Goal: Contribute content: Contribute content

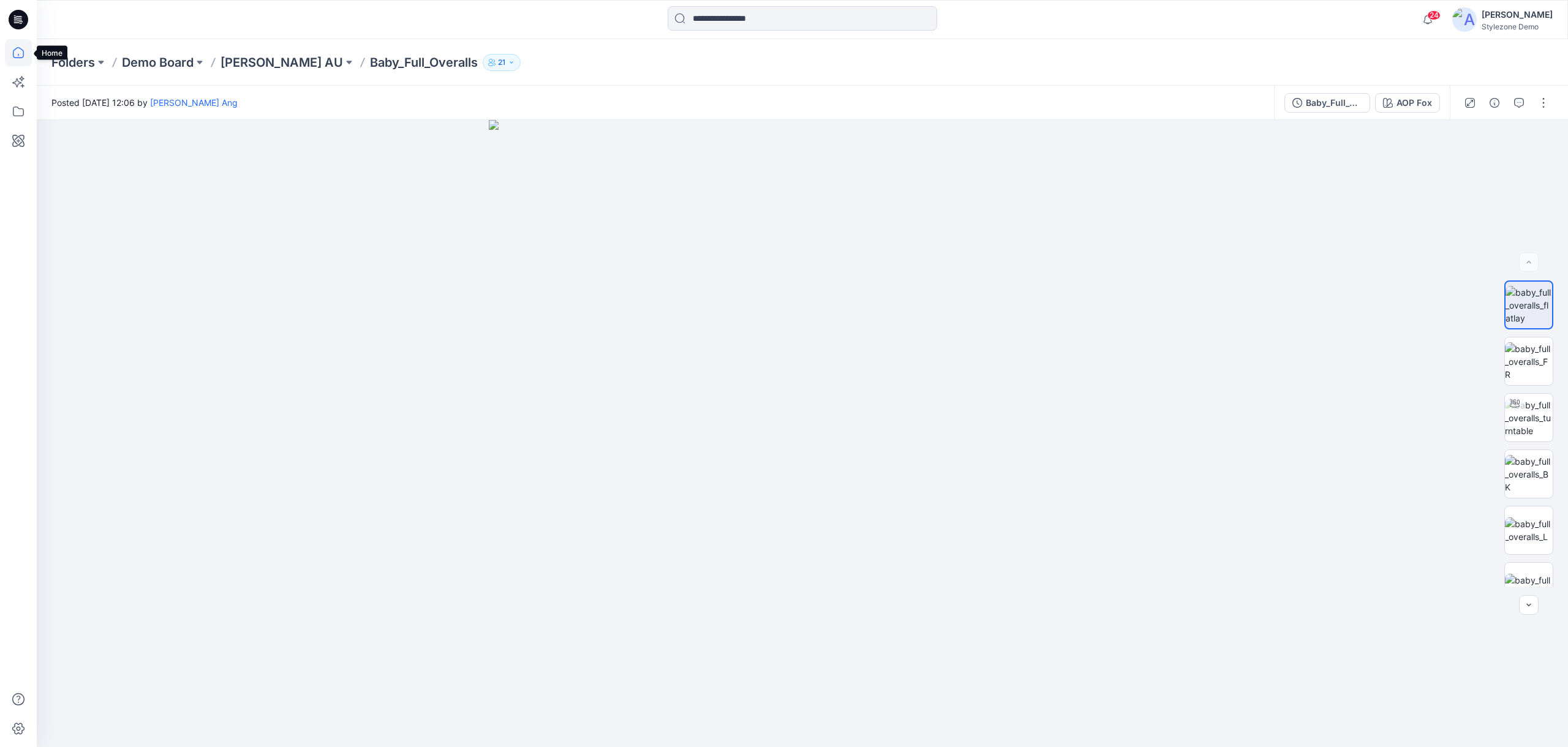
click at [25, 52] on icon at bounding box center [17, 52] width 27 height 27
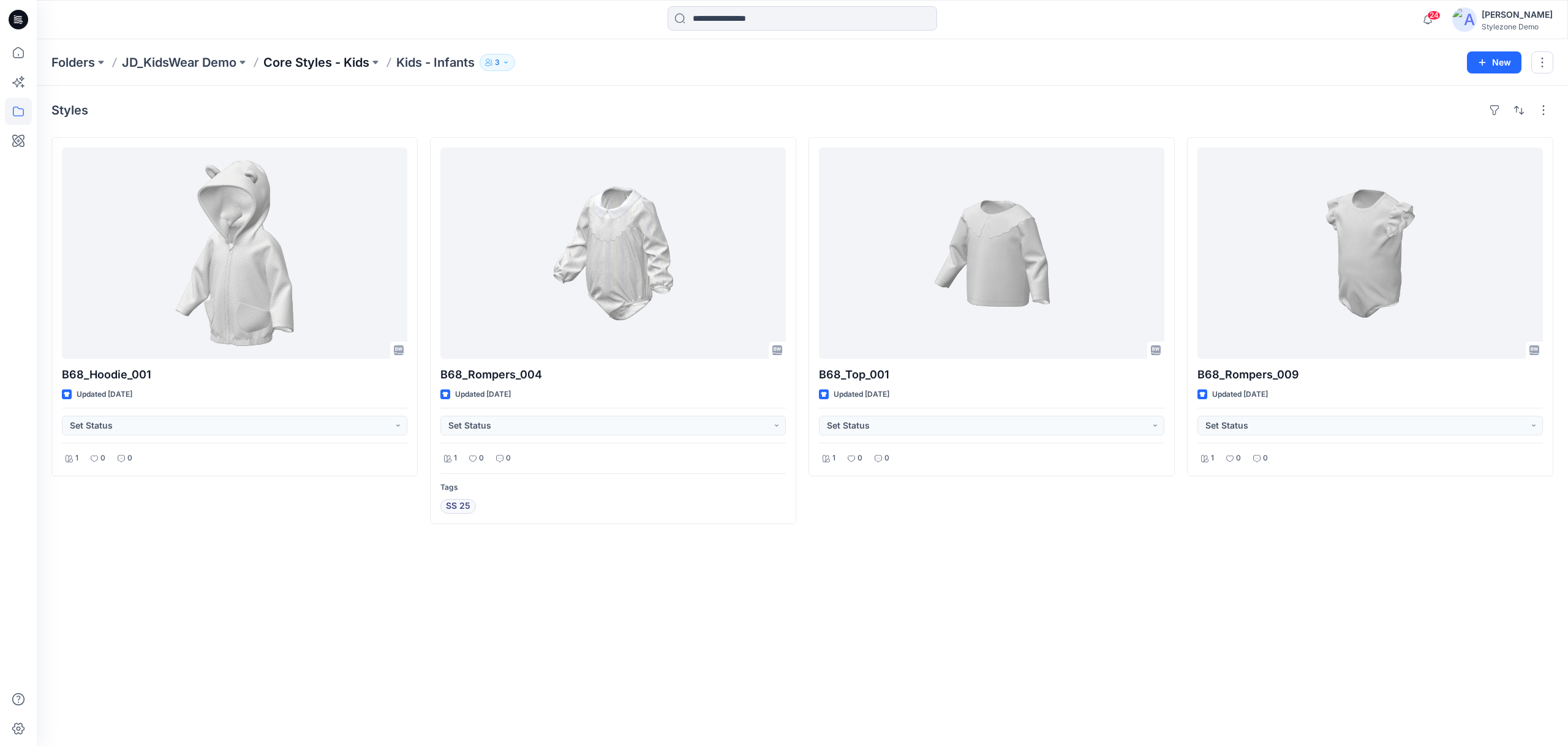
click at [337, 60] on p "Core Styles - Kids" at bounding box center [316, 62] width 106 height 17
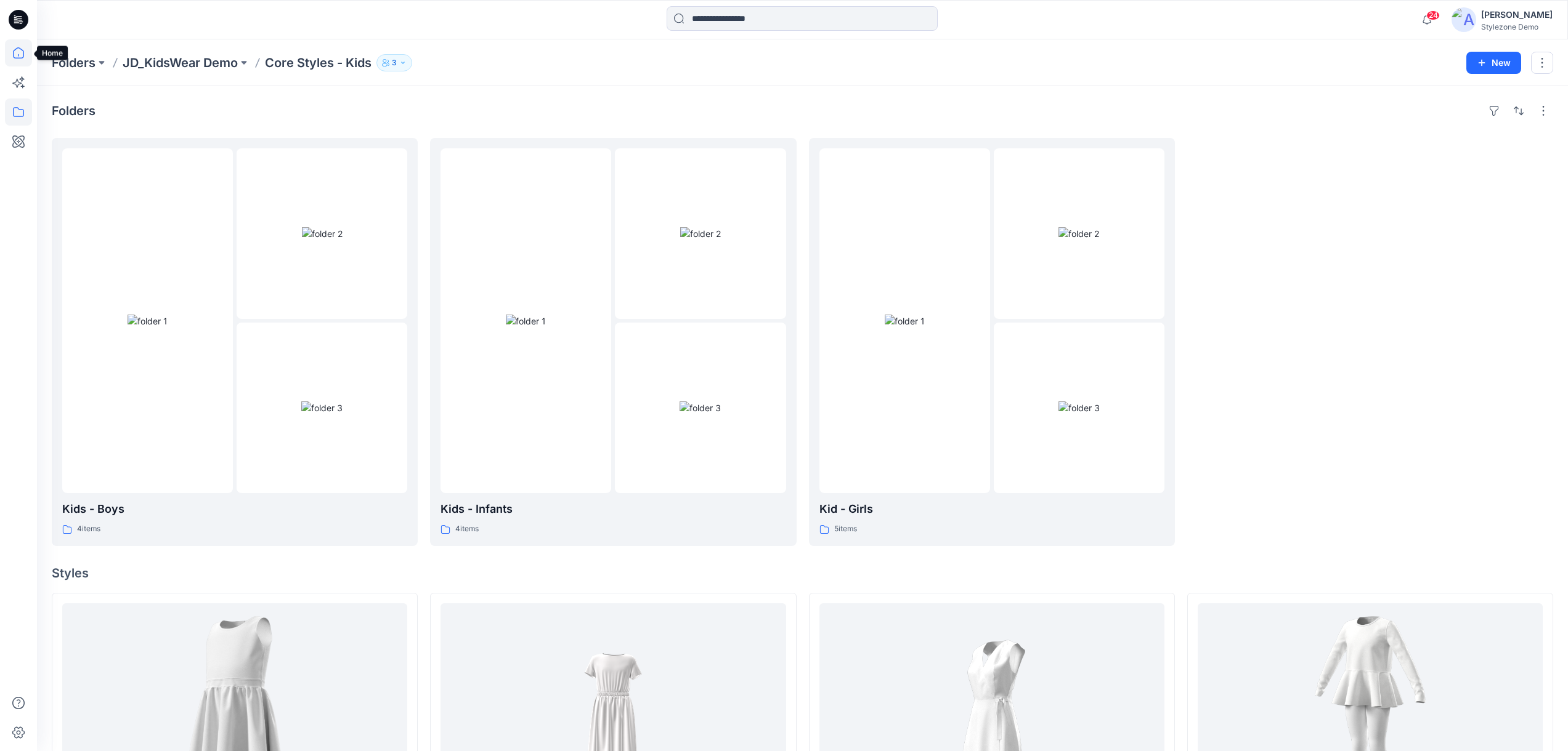
click at [12, 63] on icon at bounding box center [18, 53] width 27 height 27
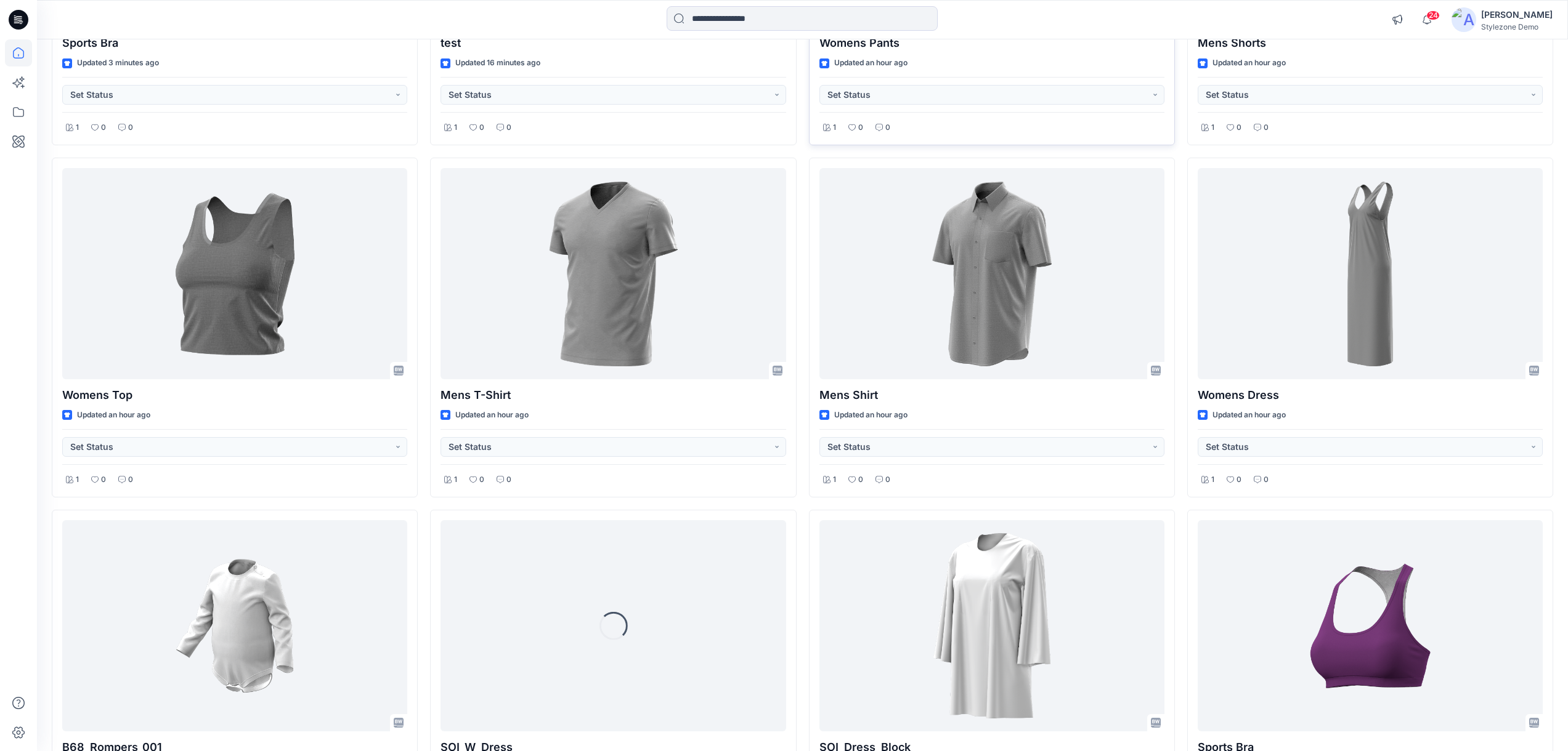
scroll to position [524, 0]
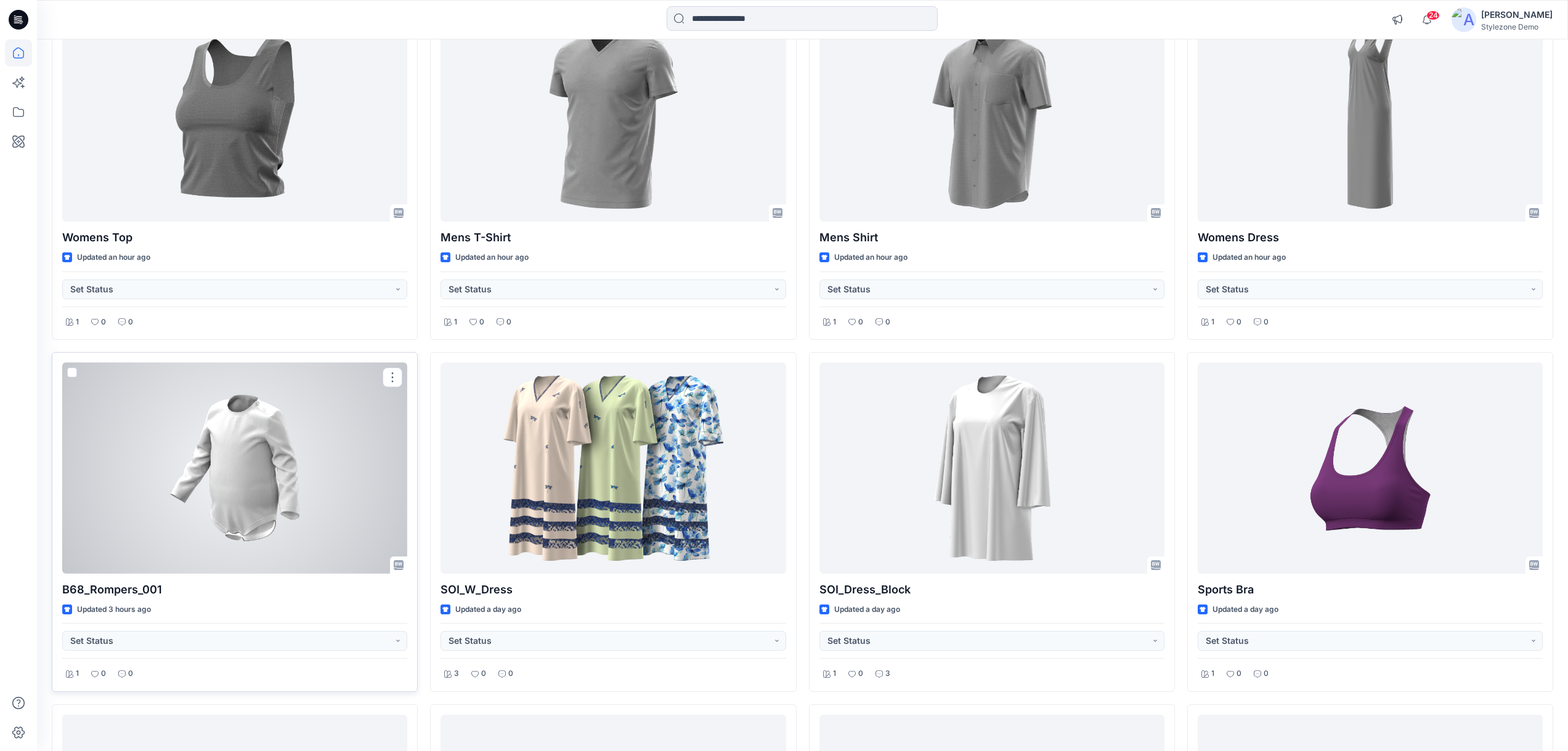
click at [320, 531] on div at bounding box center [234, 468] width 345 height 211
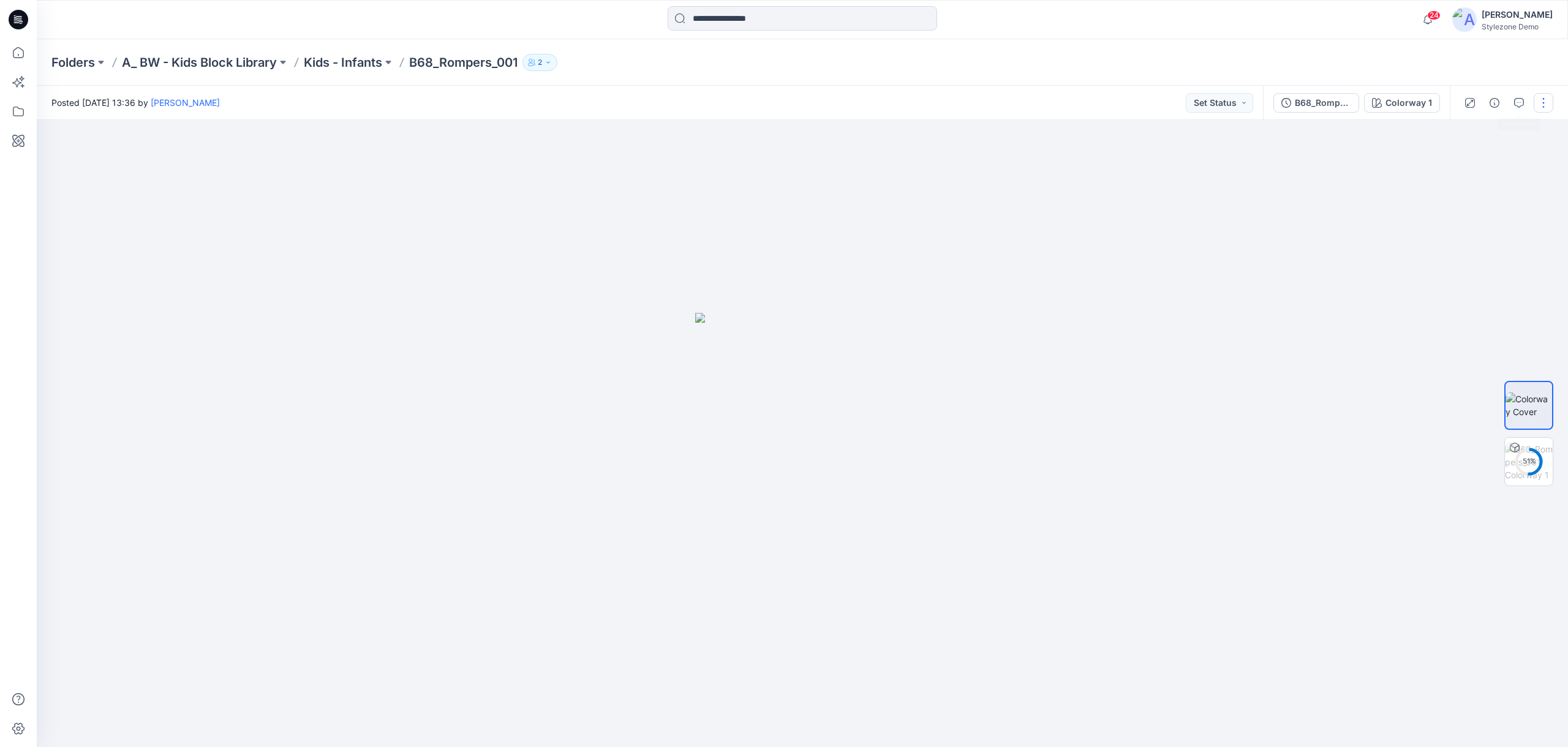
click at [1541, 100] on button "button" at bounding box center [1542, 103] width 19 height 19
click at [1483, 236] on p "Duplicate to..." at bounding box center [1485, 234] width 56 height 13
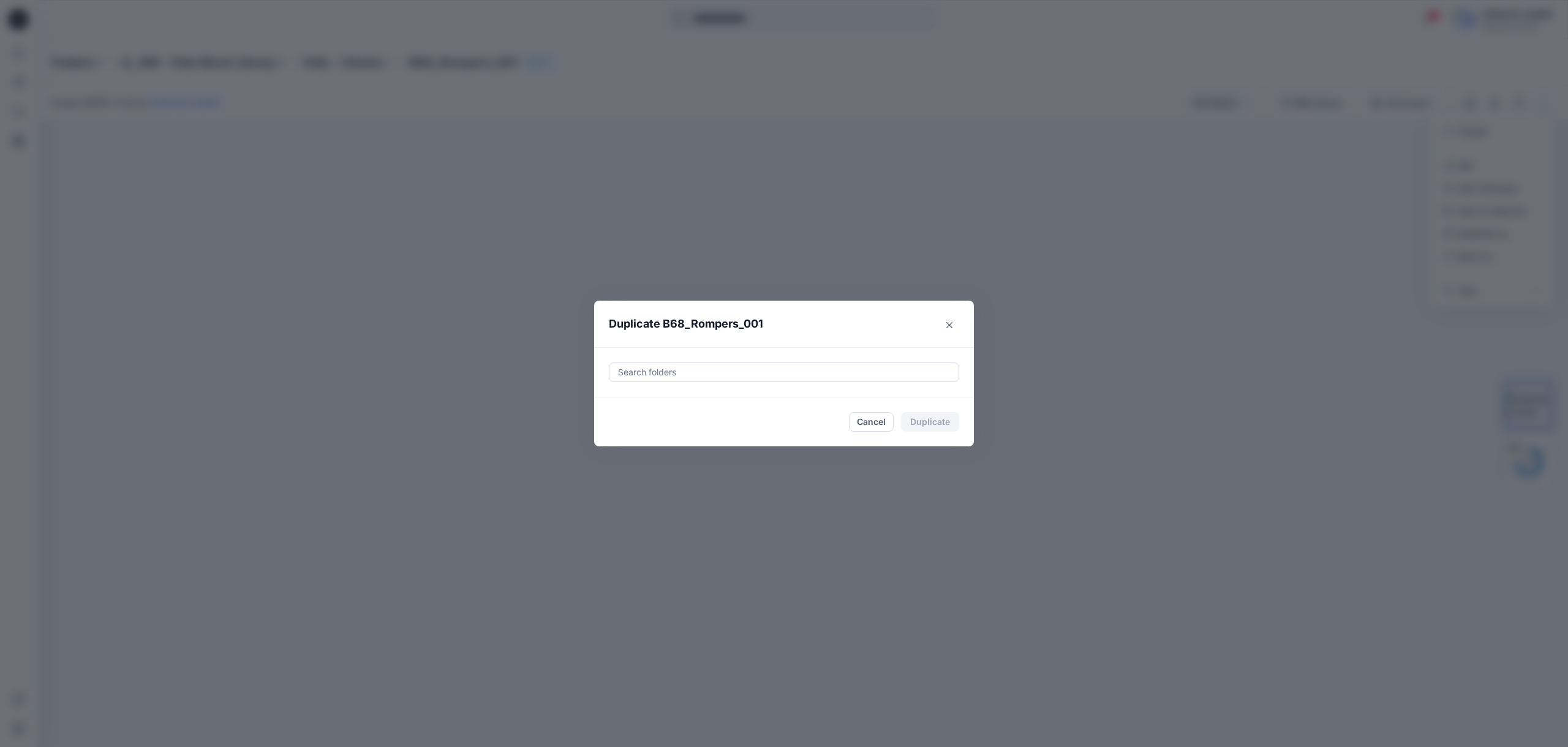
click at [800, 372] on div at bounding box center [784, 372] width 334 height 15
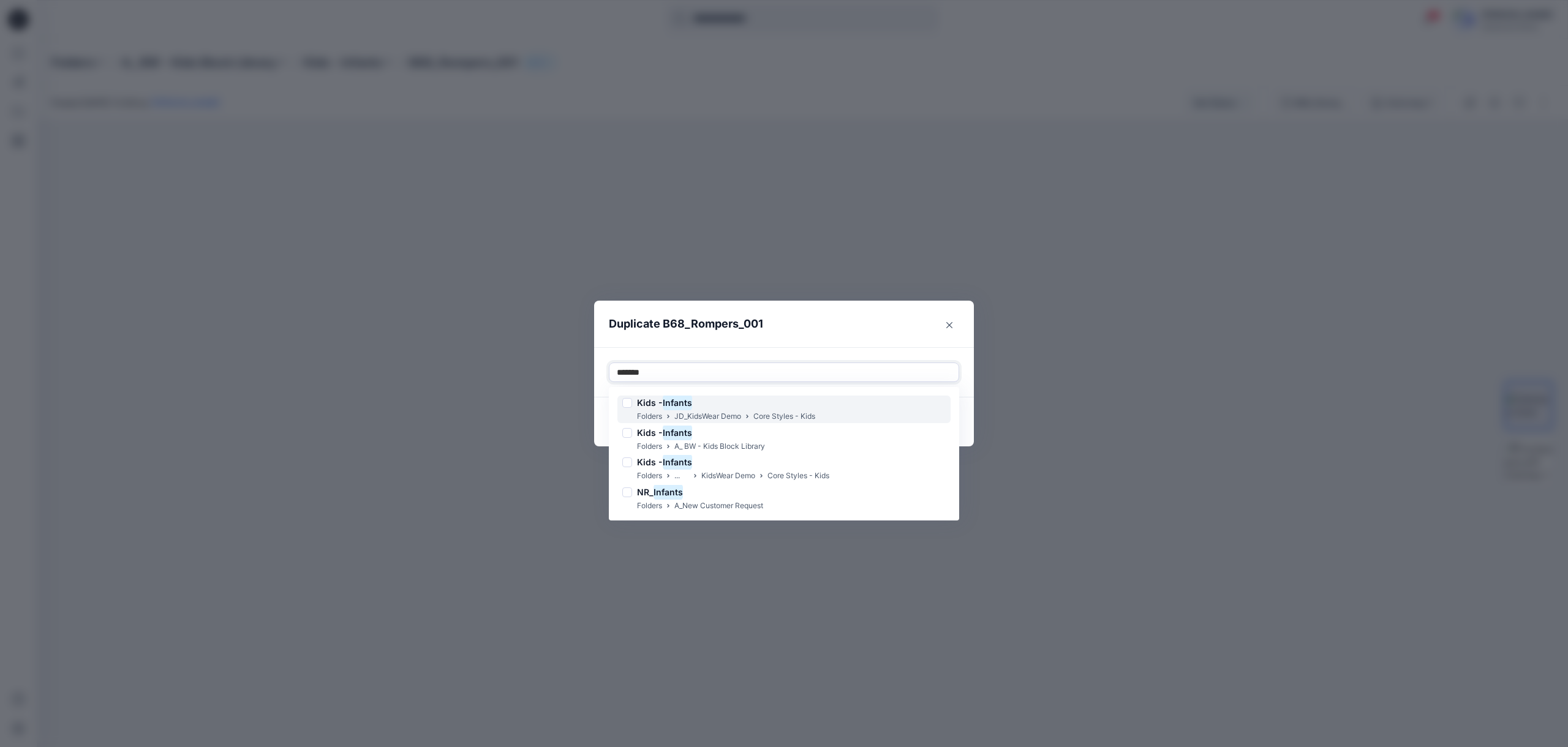
click at [803, 407] on div "Kids - Infants" at bounding box center [718, 403] width 193 height 15
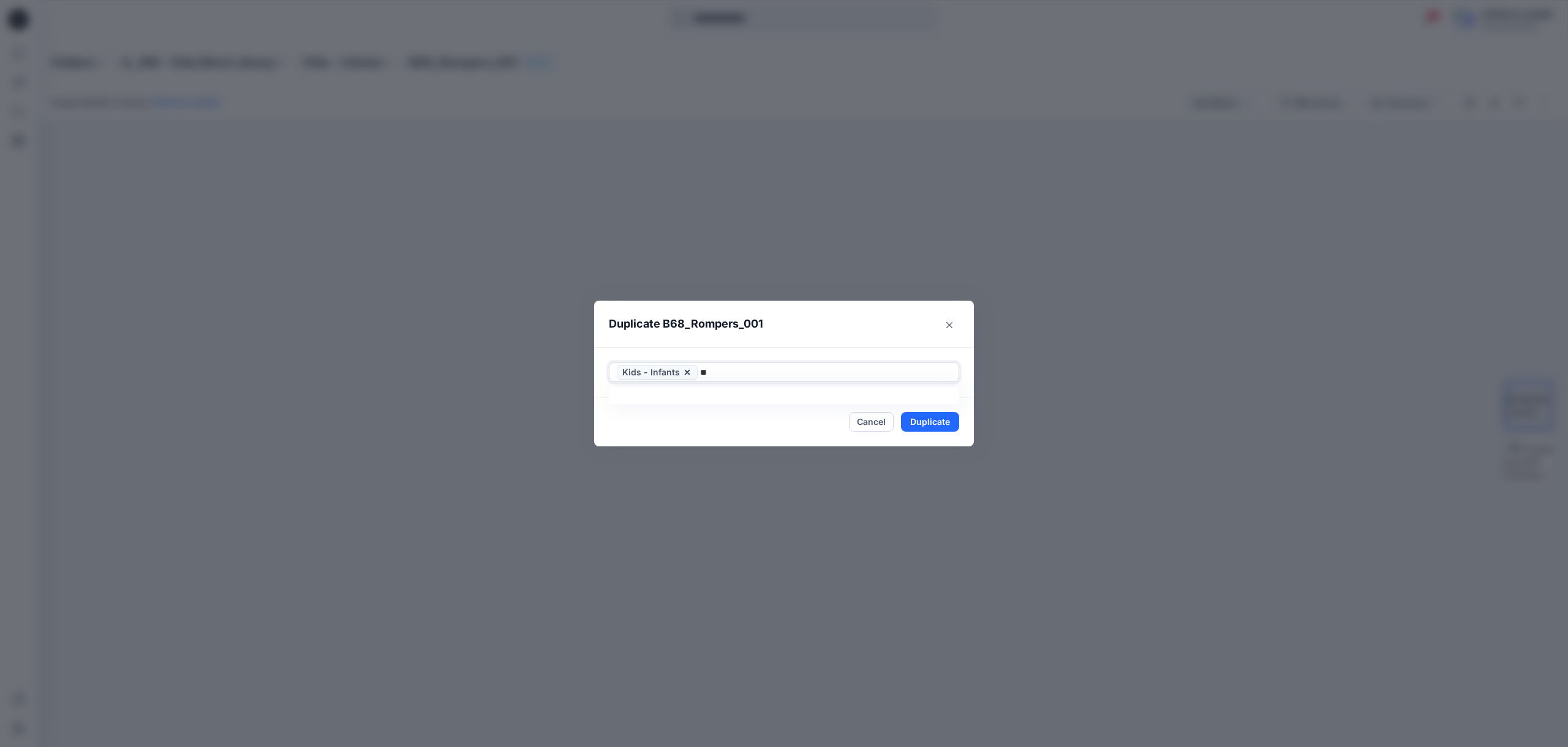
type input "*"
click at [913, 335] on header "Duplicate B68_Rompers_001" at bounding box center [772, 324] width 356 height 47
click at [939, 423] on button "Duplicate" at bounding box center [929, 422] width 58 height 19
click at [929, 422] on button "Close" at bounding box center [938, 422] width 39 height 19
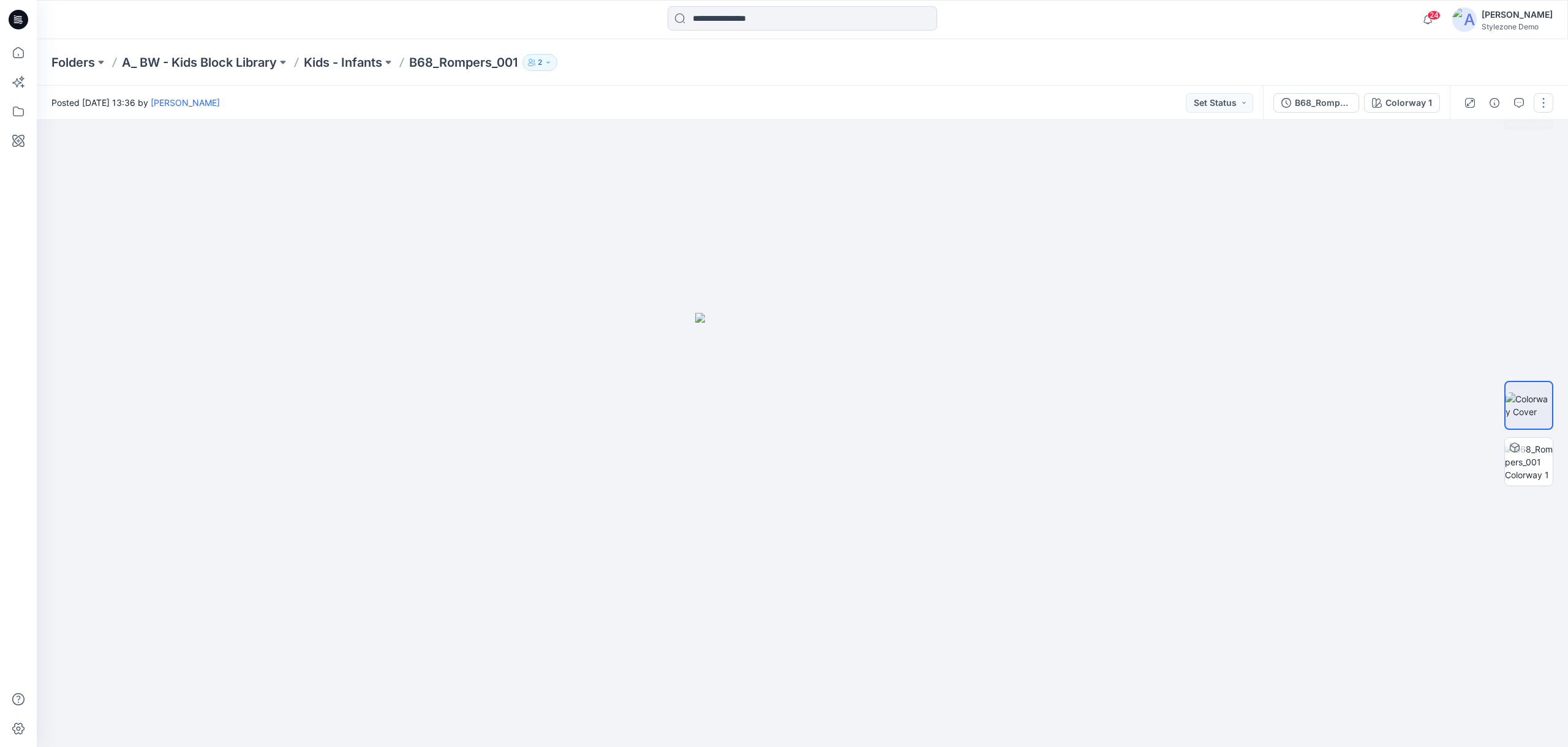
click at [1541, 106] on button "button" at bounding box center [1542, 103] width 19 height 19
click at [1461, 239] on p "Duplicate to..." at bounding box center [1485, 234] width 56 height 13
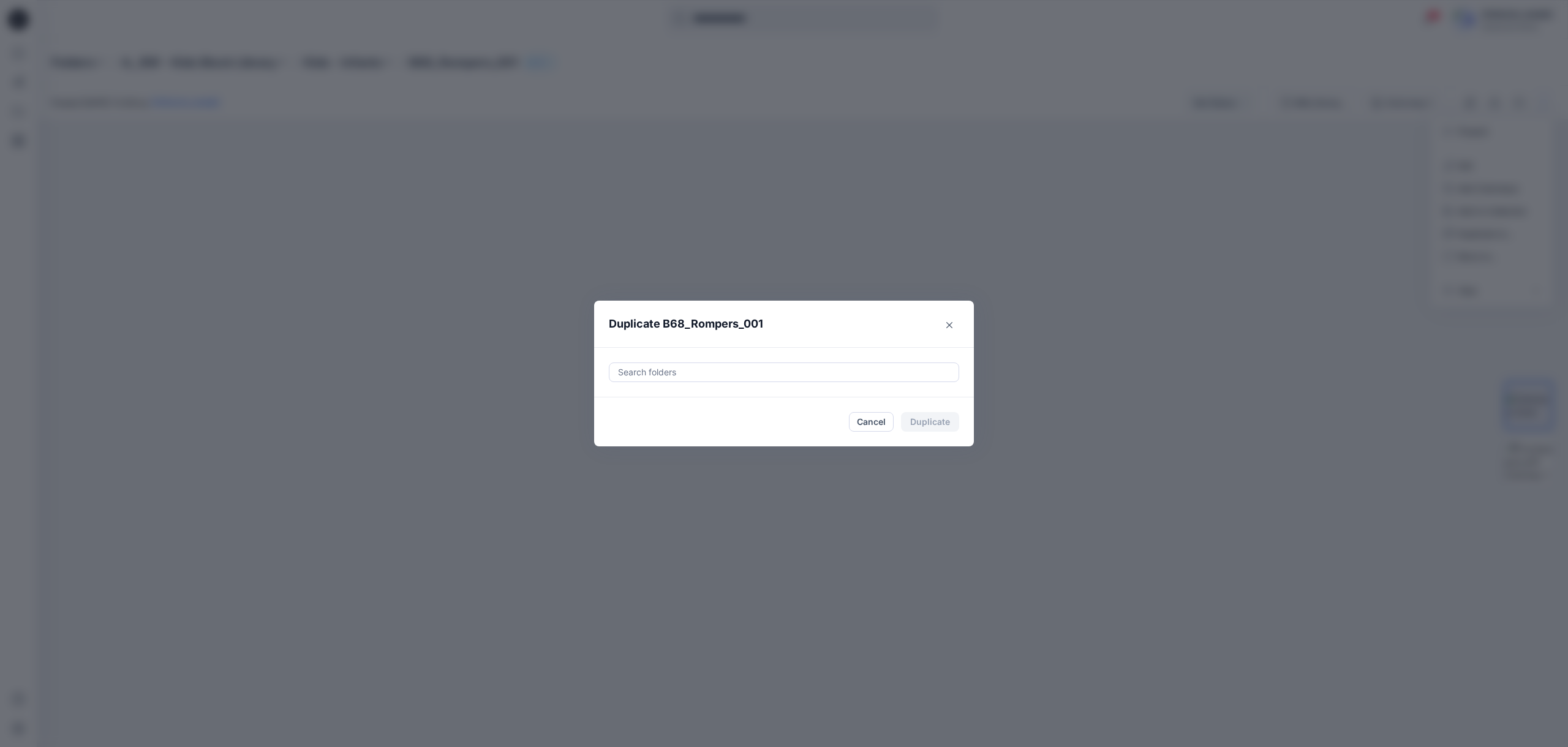
click at [695, 381] on div "Search folders" at bounding box center [784, 372] width 349 height 18
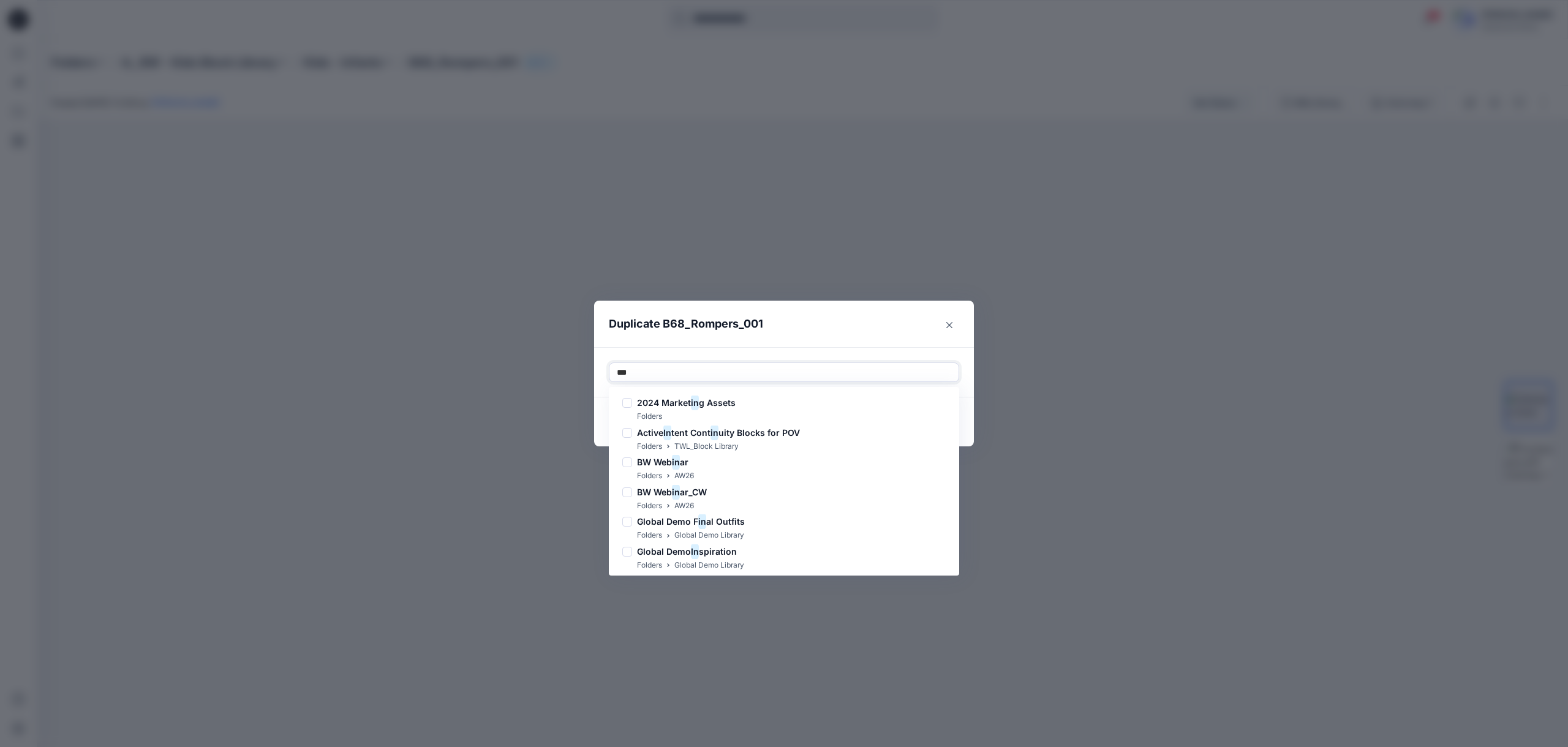
type input "****"
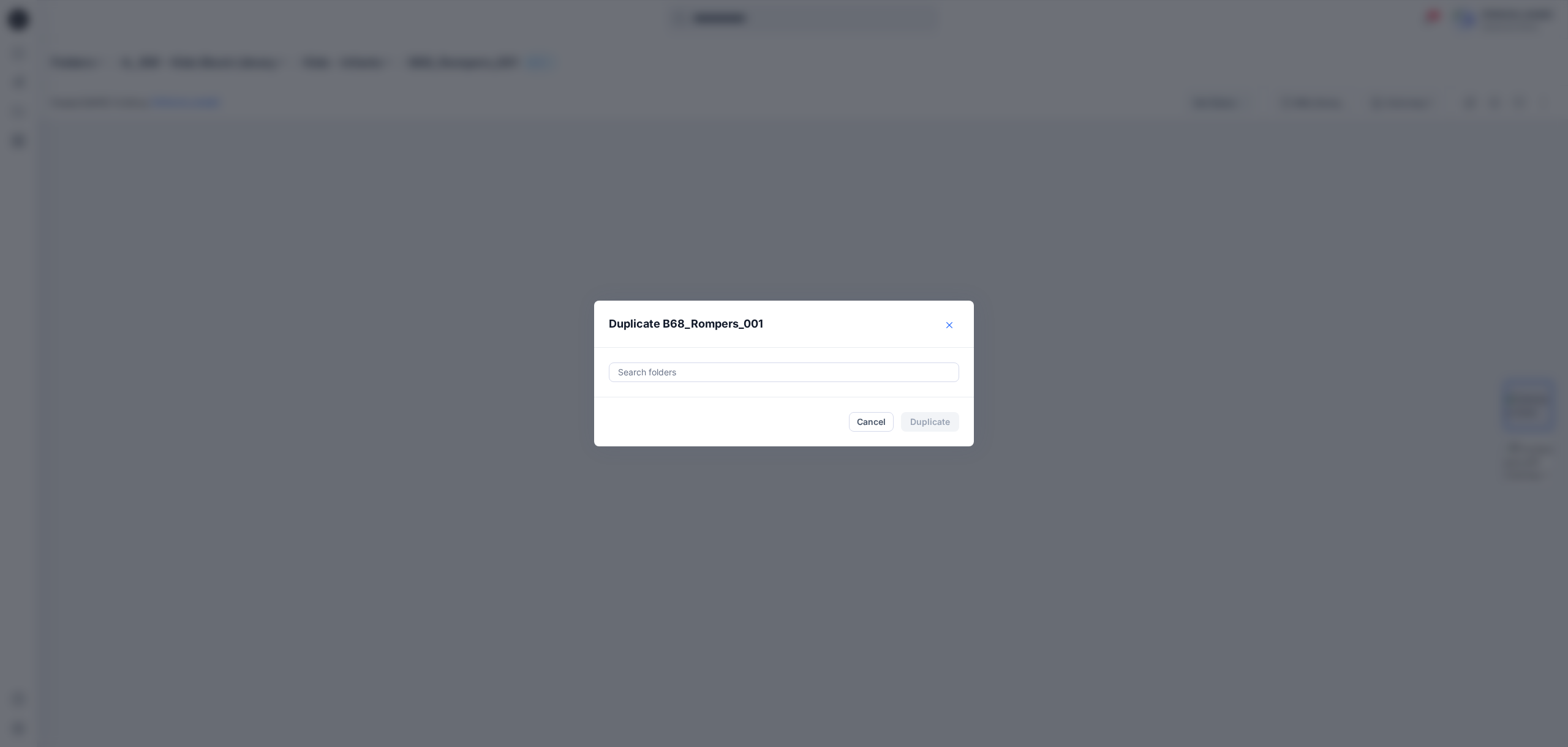
click at [944, 326] on button "Close" at bounding box center [948, 324] width 19 height 19
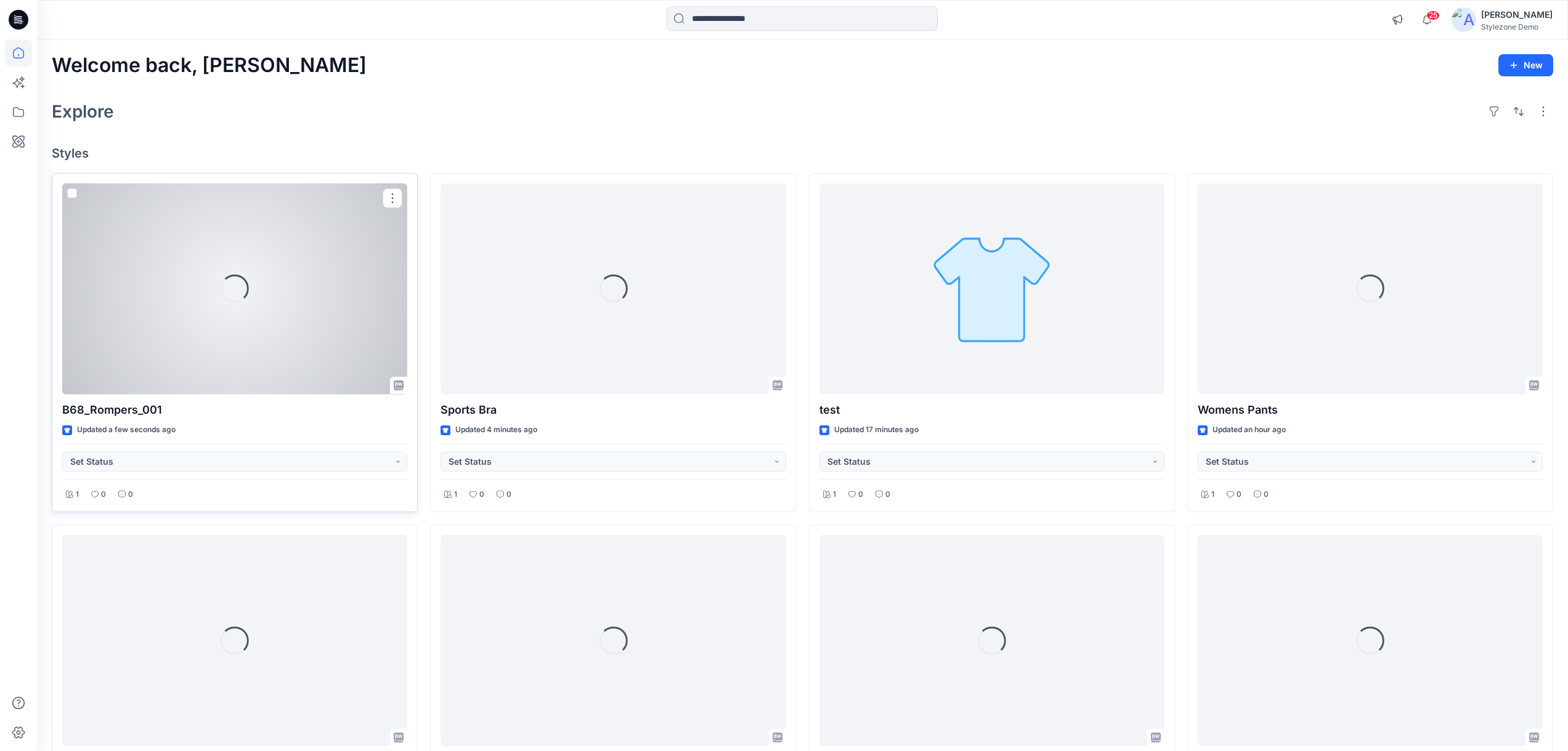
click at [229, 326] on div "Loading..." at bounding box center [234, 288] width 345 height 211
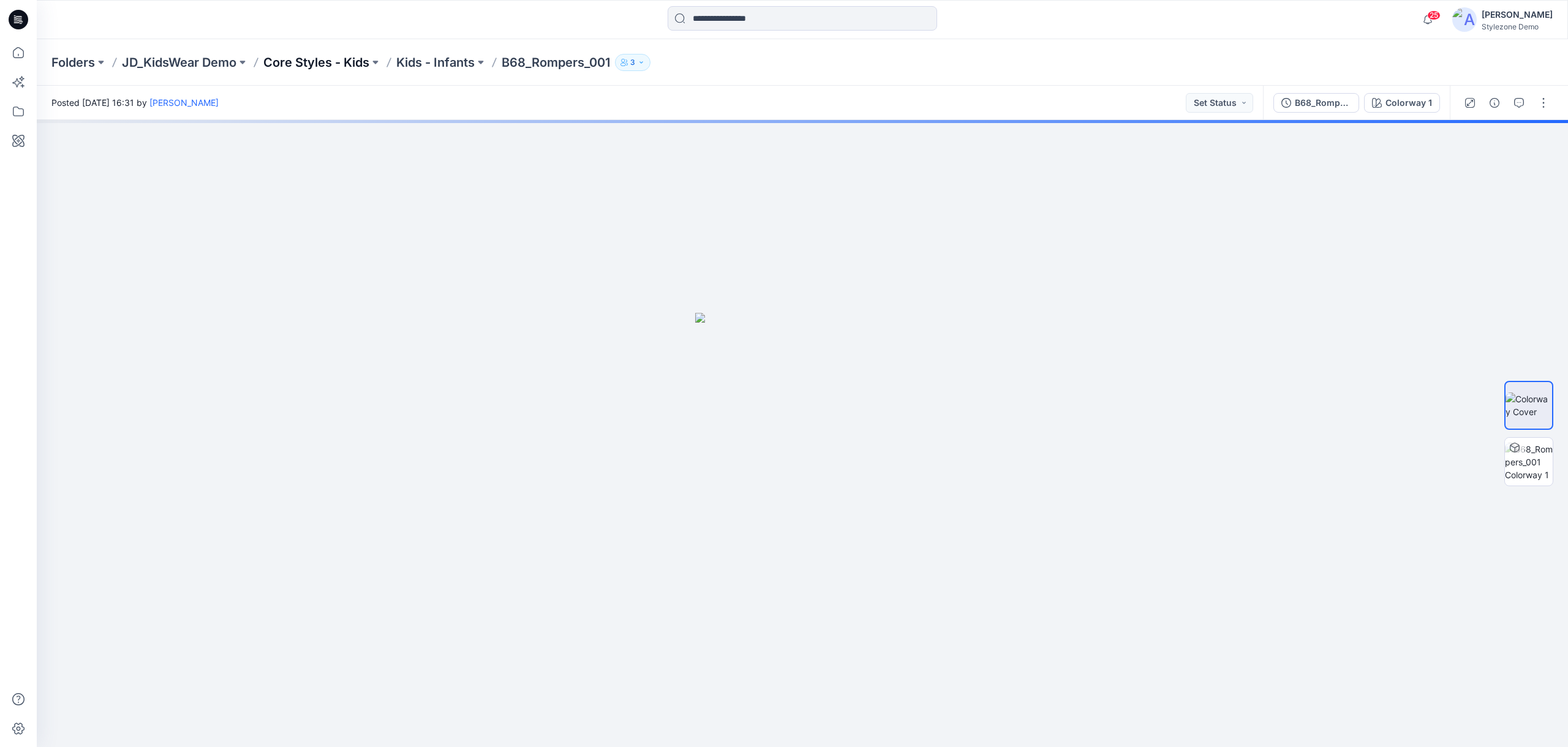
click at [296, 63] on p "Core Styles - Kids" at bounding box center [316, 62] width 106 height 17
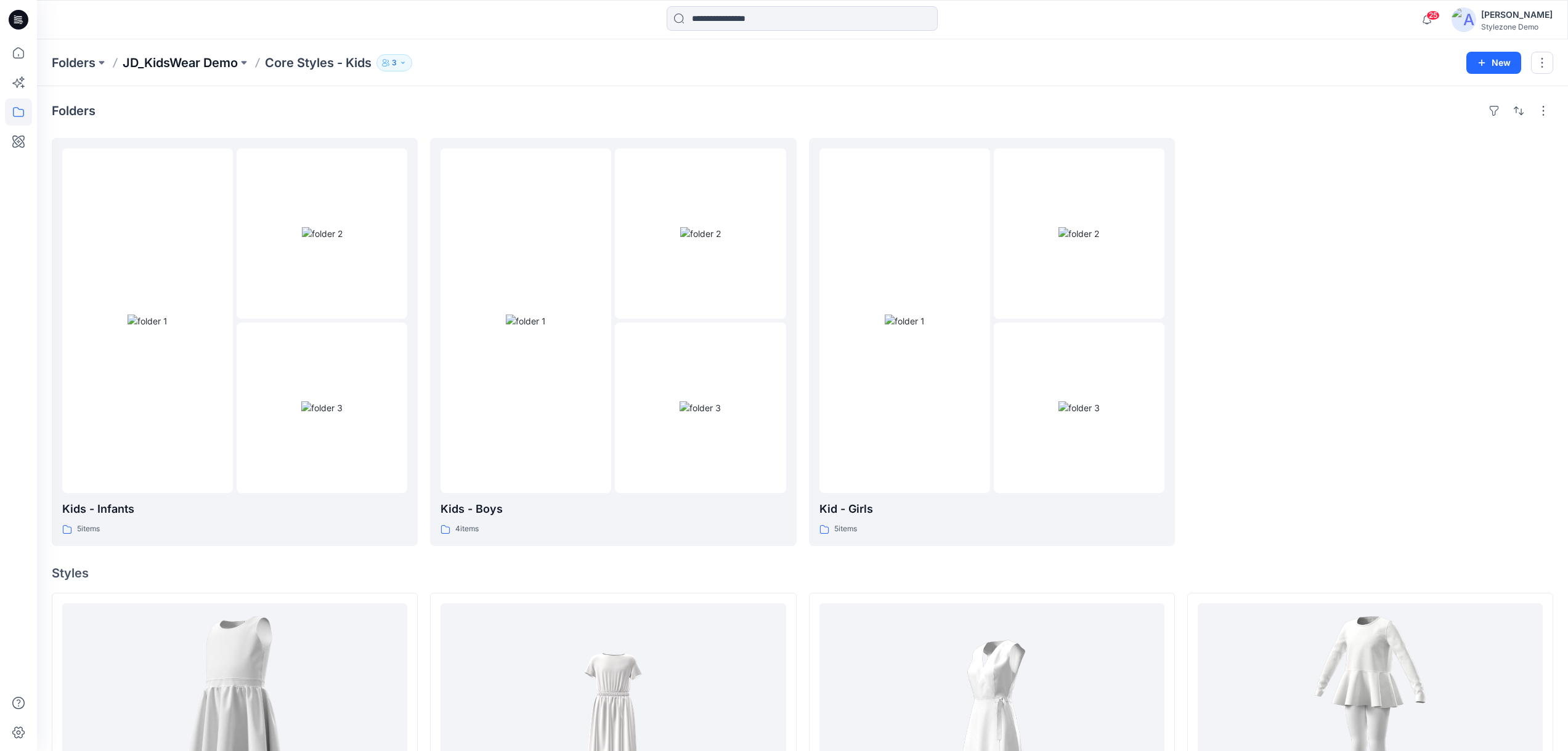
click at [175, 66] on p "JD_KidsWear Demo" at bounding box center [180, 63] width 115 height 18
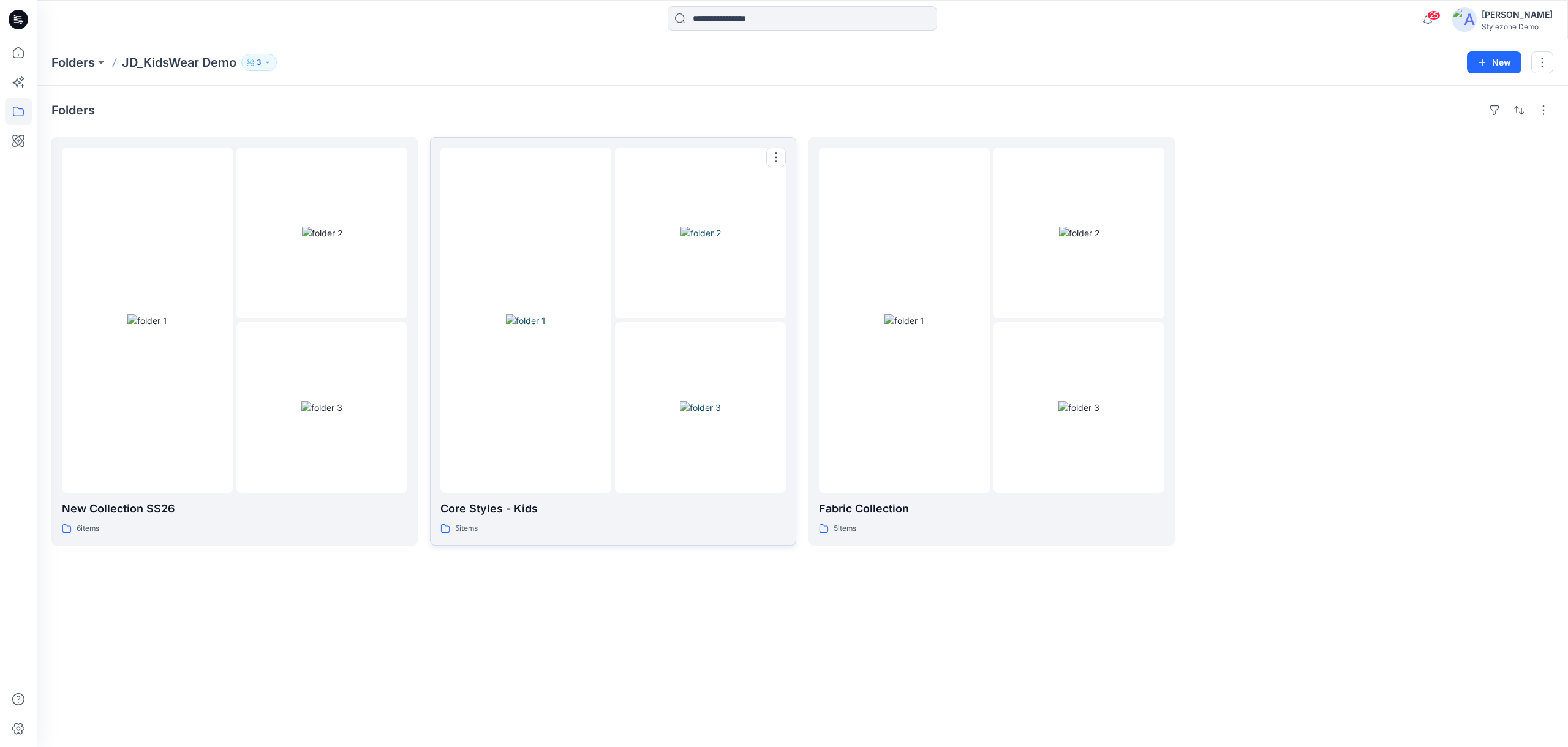
click at [605, 276] on div at bounding box center [525, 320] width 170 height 346
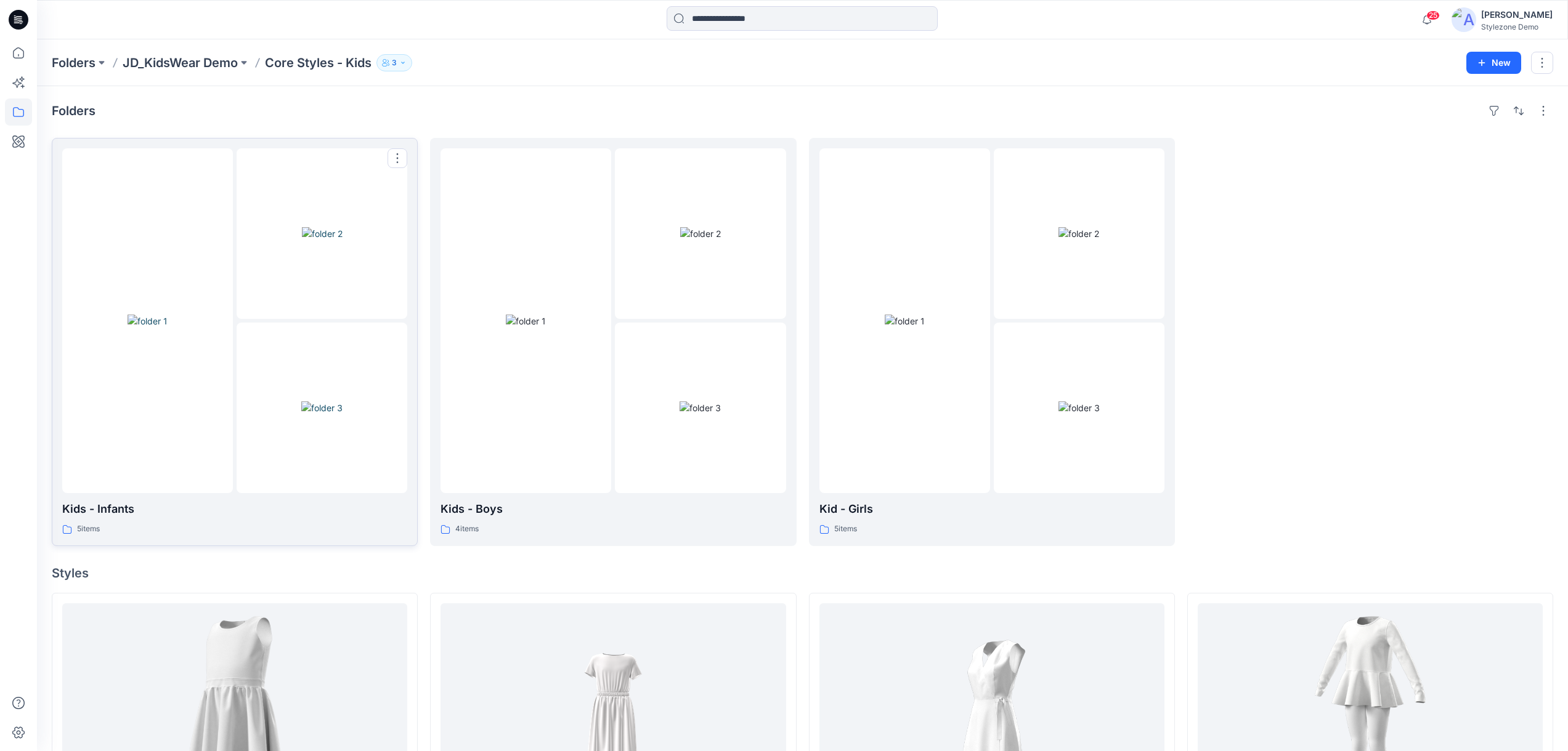
click at [304, 241] on img at bounding box center [322, 234] width 41 height 13
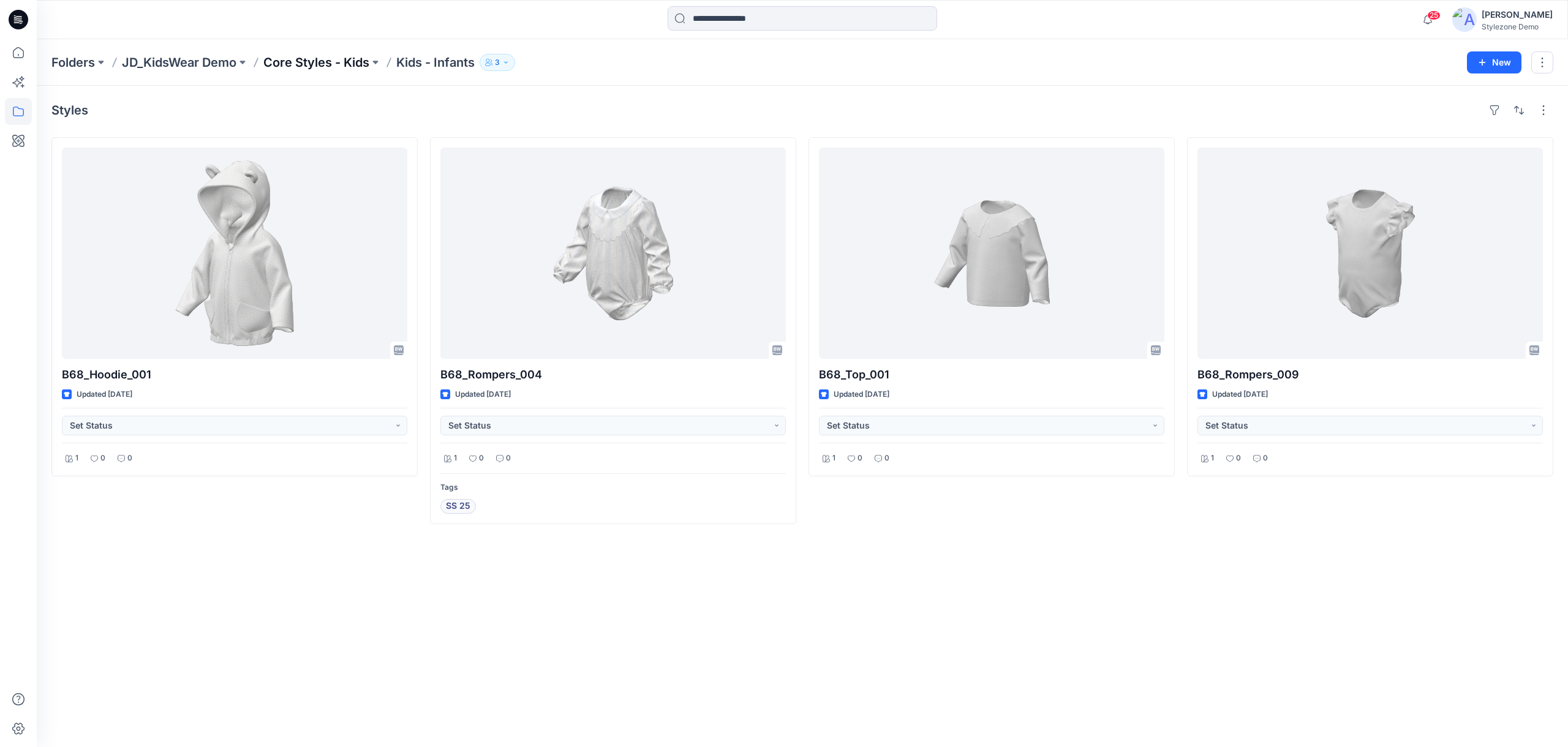
click at [340, 68] on p "Core Styles - Kids" at bounding box center [316, 62] width 106 height 17
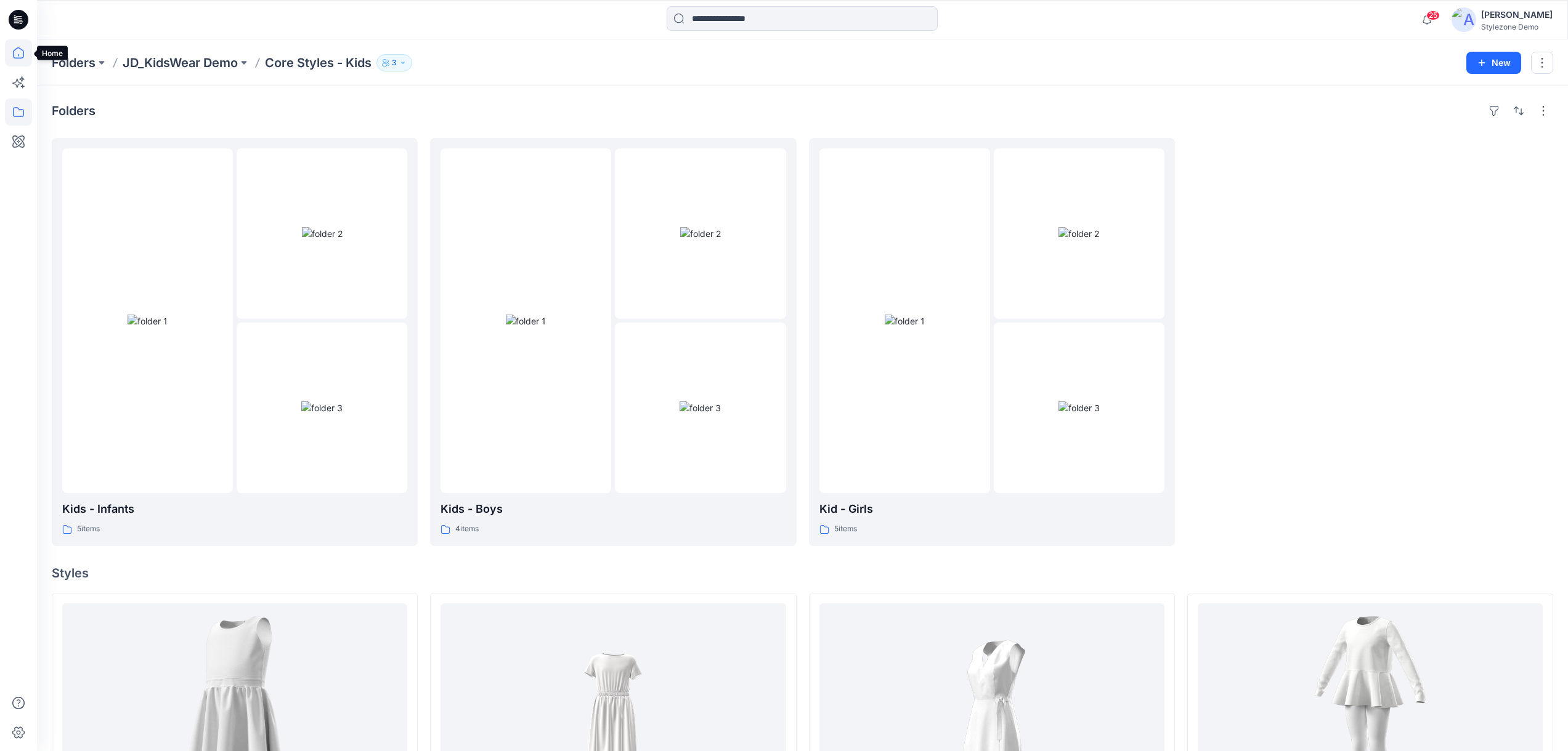
click at [24, 48] on icon at bounding box center [18, 53] width 27 height 27
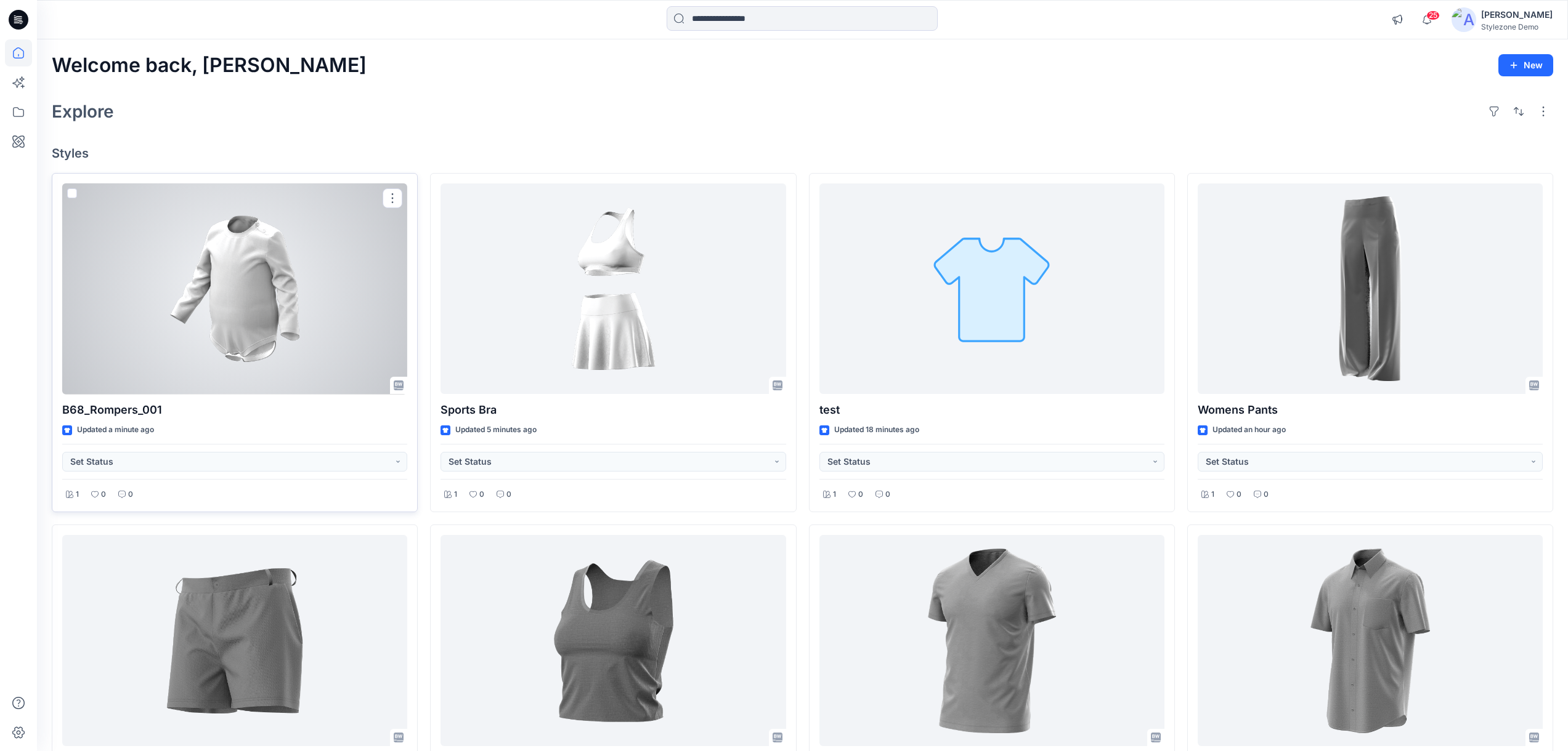
click at [359, 320] on div at bounding box center [234, 288] width 345 height 211
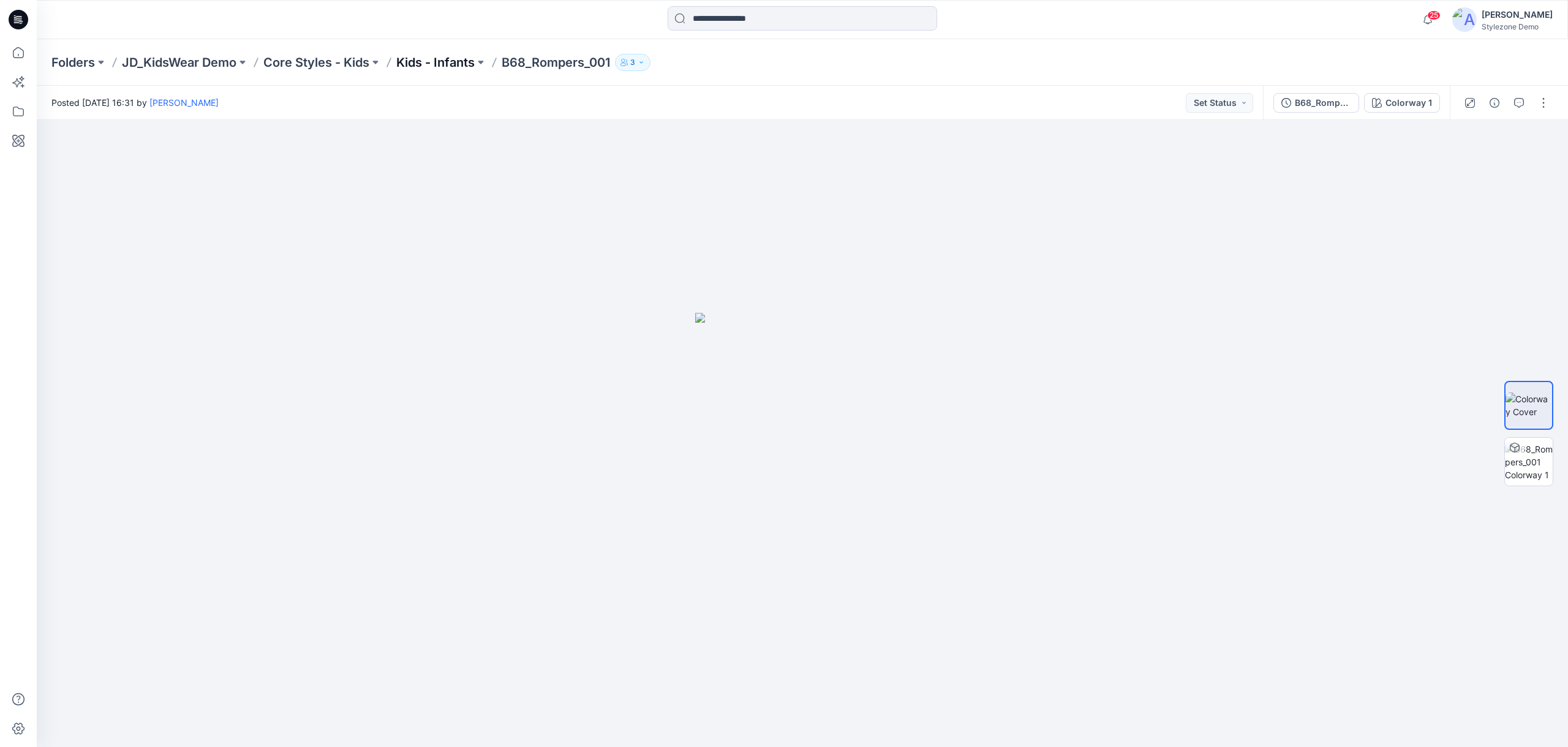
click at [441, 62] on p "Kids - Infants" at bounding box center [435, 62] width 79 height 17
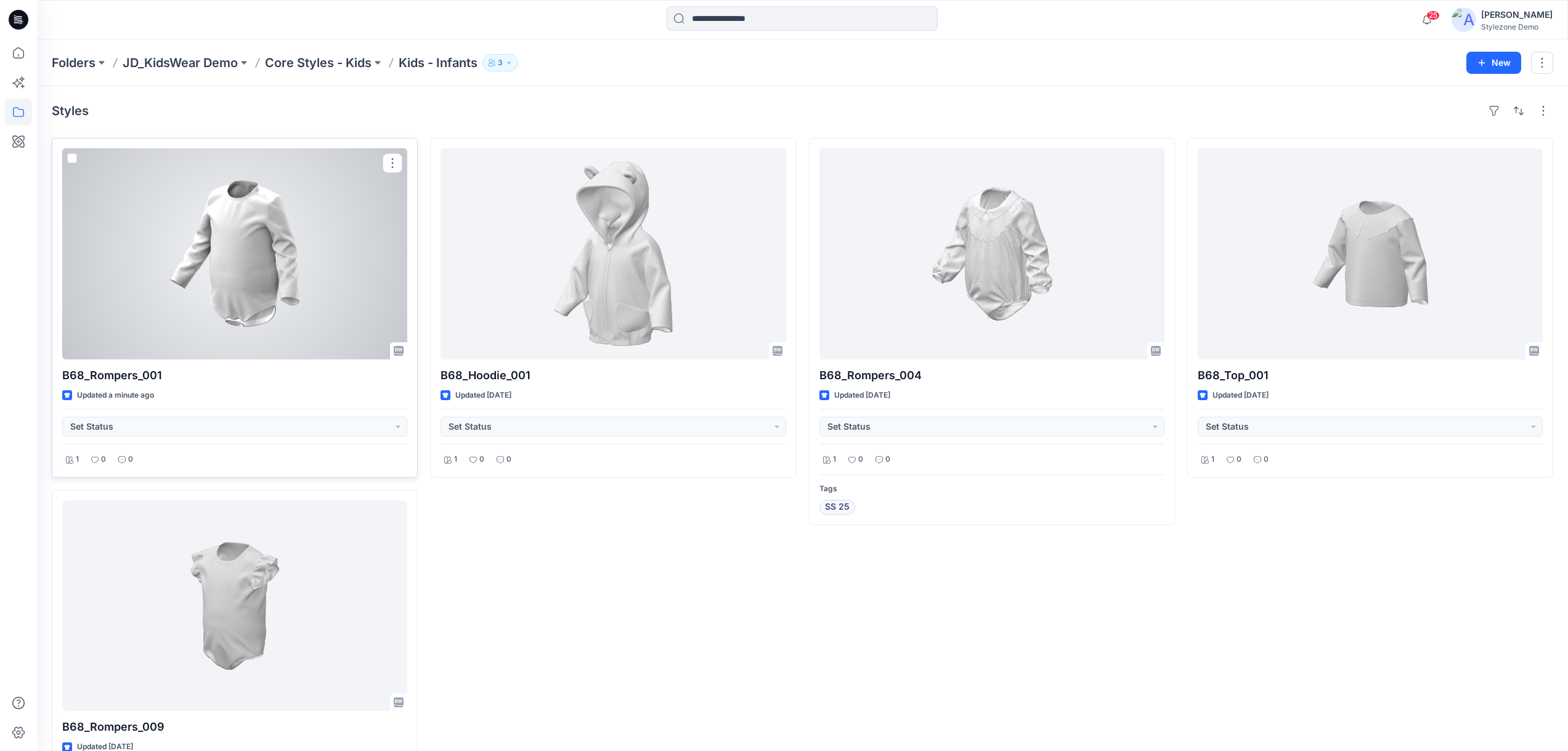
click at [285, 311] on div at bounding box center [234, 253] width 345 height 211
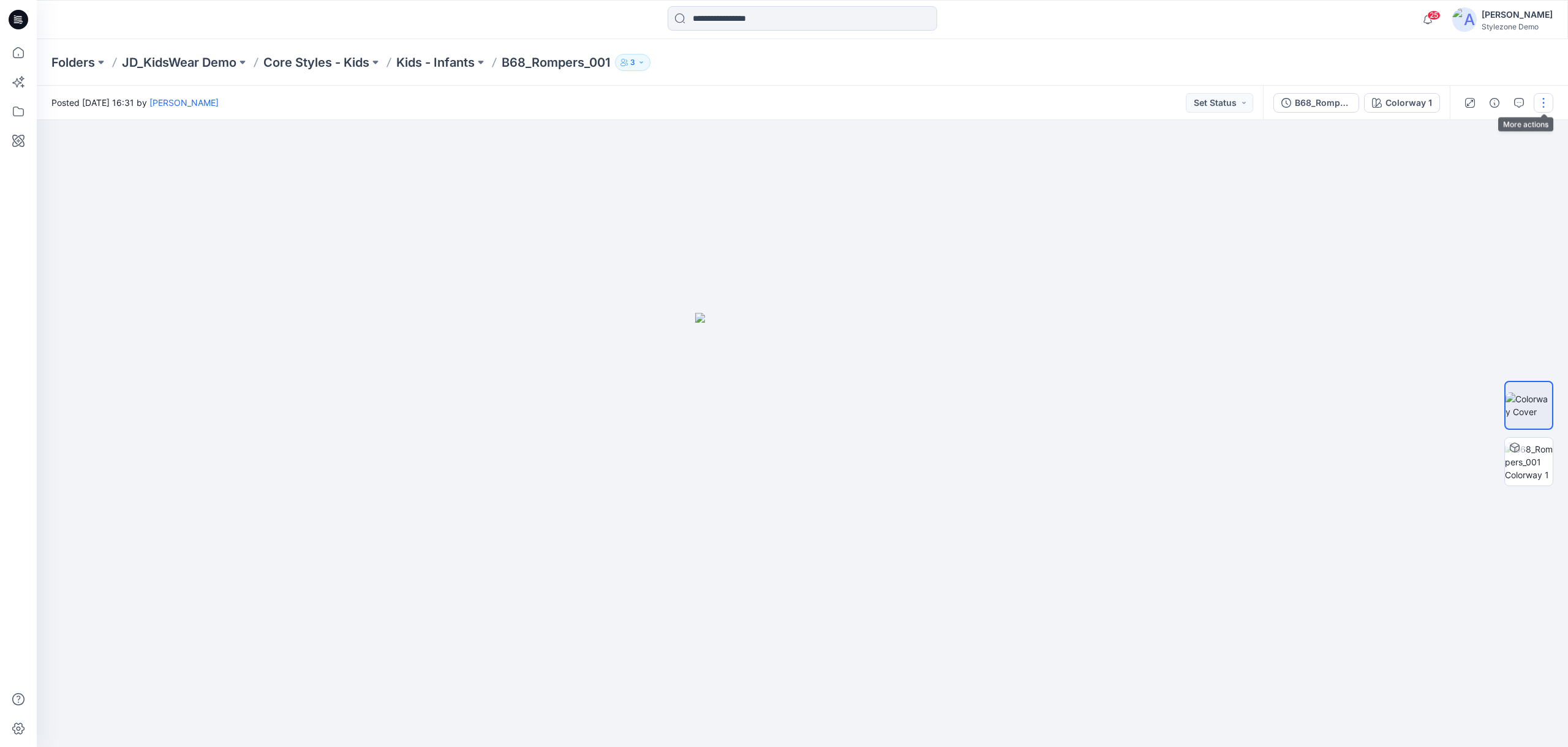
click at [1550, 96] on button "button" at bounding box center [1542, 103] width 19 height 19
click at [1475, 226] on button "Duplicate to..." at bounding box center [1491, 234] width 113 height 23
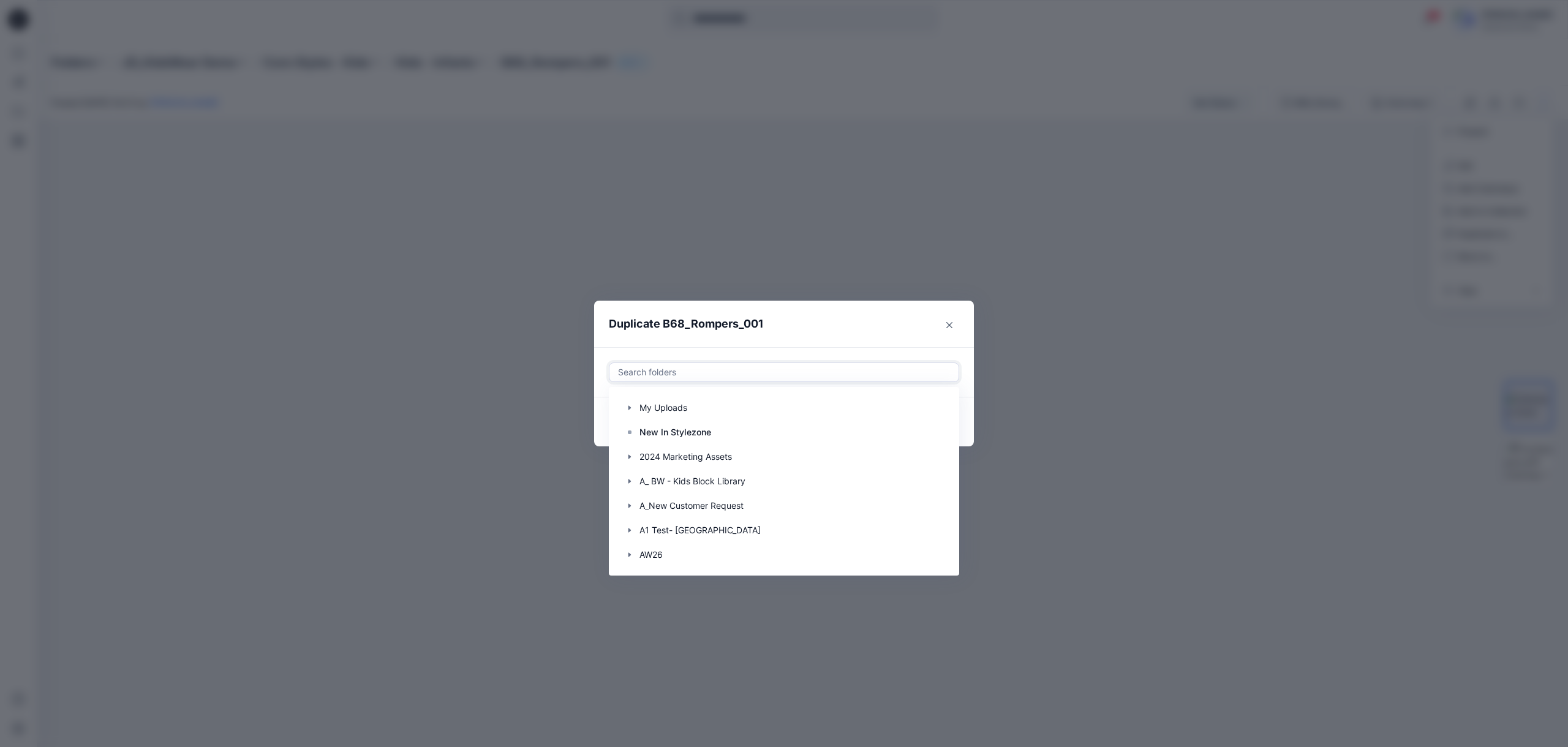
click at [839, 372] on div at bounding box center [784, 372] width 334 height 15
click at [630, 431] on icon "button" at bounding box center [630, 431] width 3 height 5
click at [666, 500] on p "New Collection SS26" at bounding box center [695, 505] width 87 height 15
click at [787, 345] on header "Duplicate B68_Rompers_001" at bounding box center [772, 324] width 356 height 47
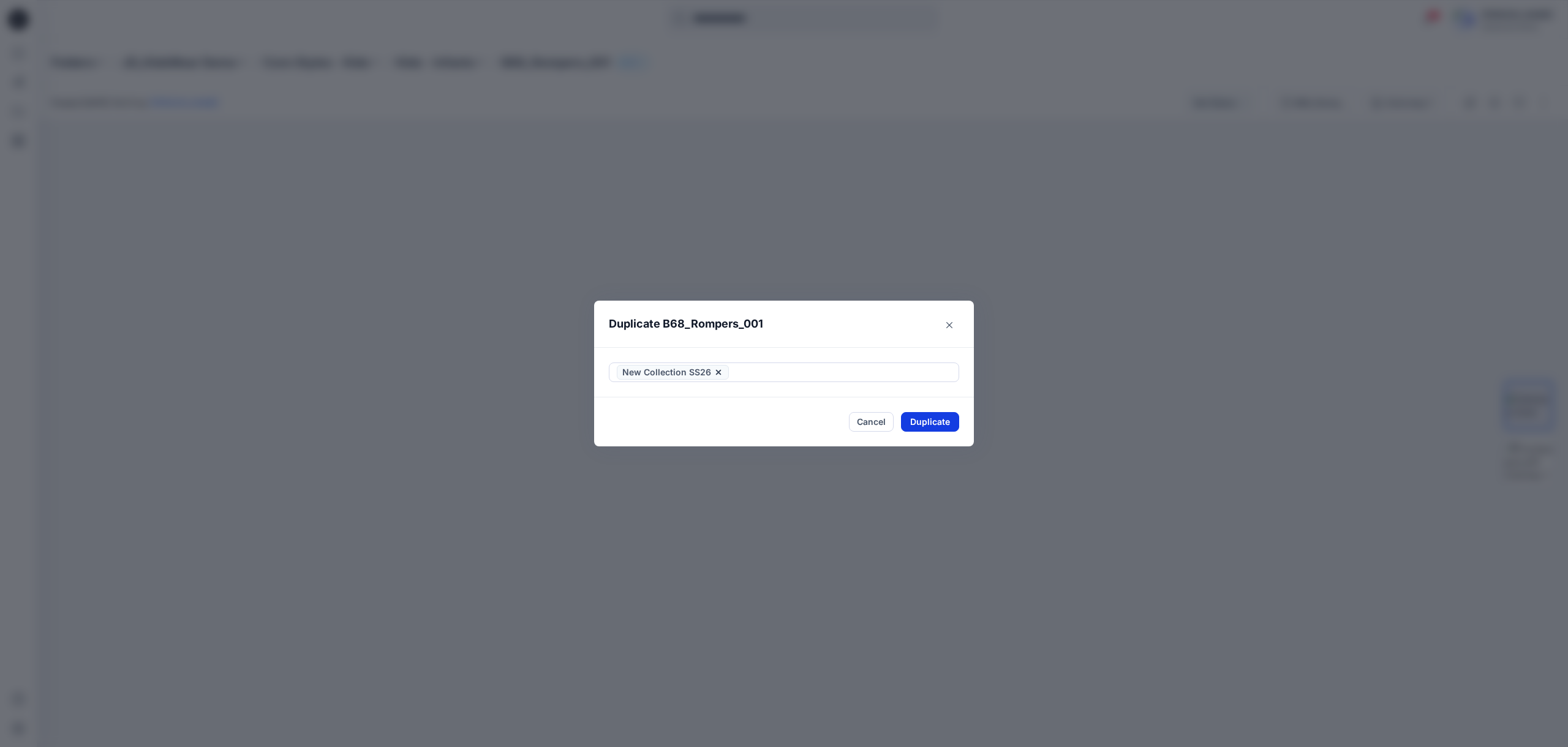
click at [938, 420] on button "Duplicate" at bounding box center [929, 422] width 58 height 19
click at [938, 420] on button "Close" at bounding box center [938, 422] width 39 height 19
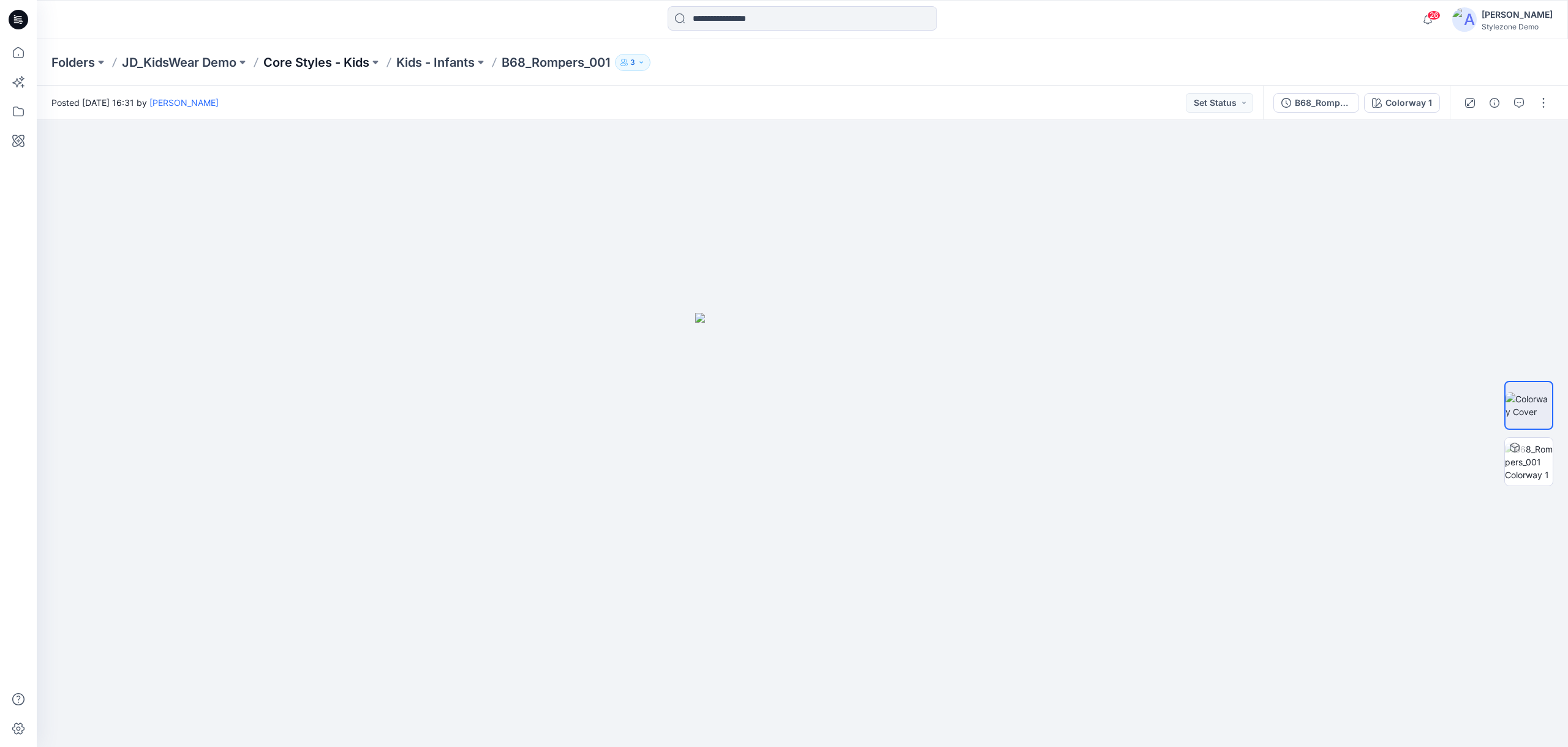
click at [300, 67] on p "Core Styles - Kids" at bounding box center [316, 62] width 106 height 17
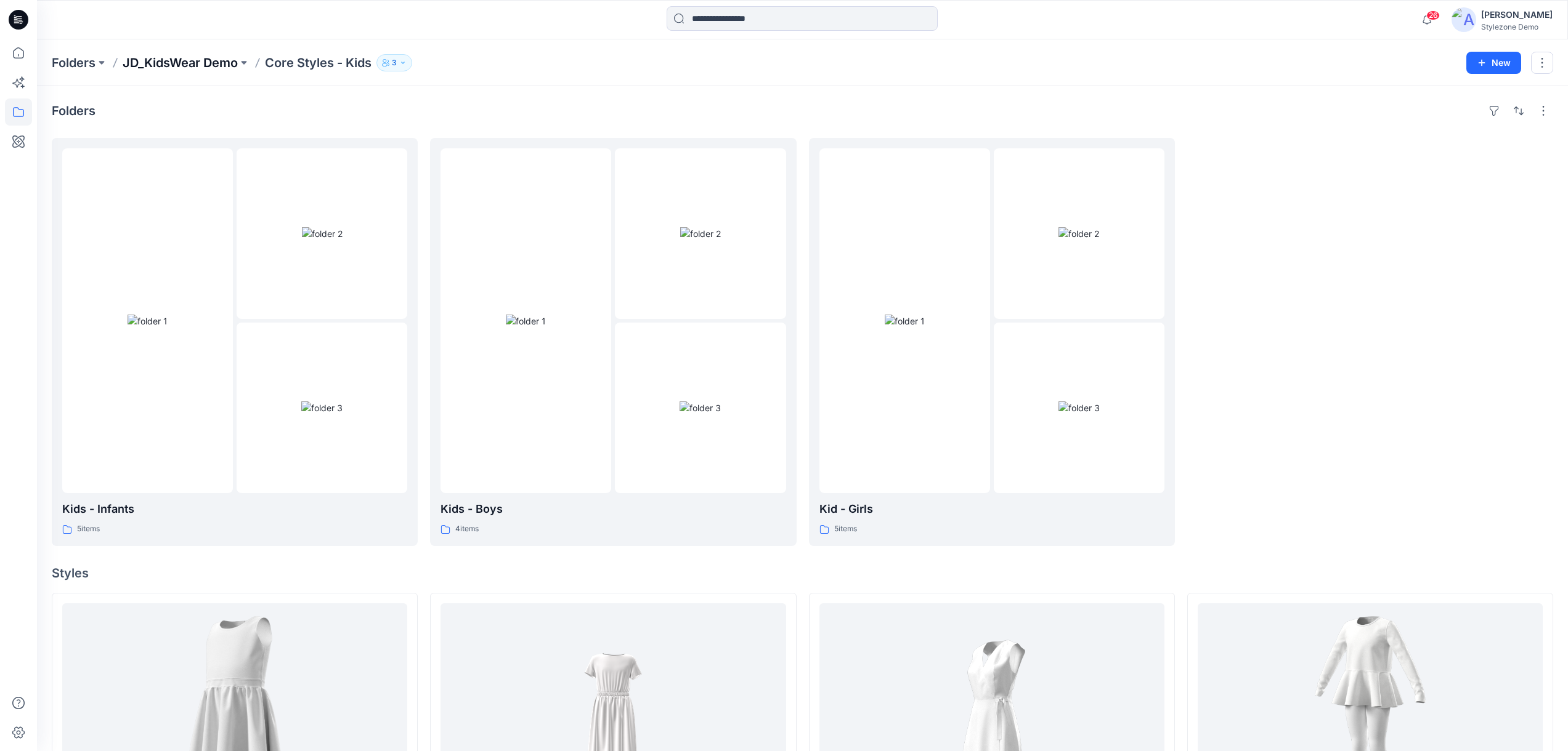
click at [213, 61] on p "JD_KidsWear Demo" at bounding box center [180, 63] width 115 height 18
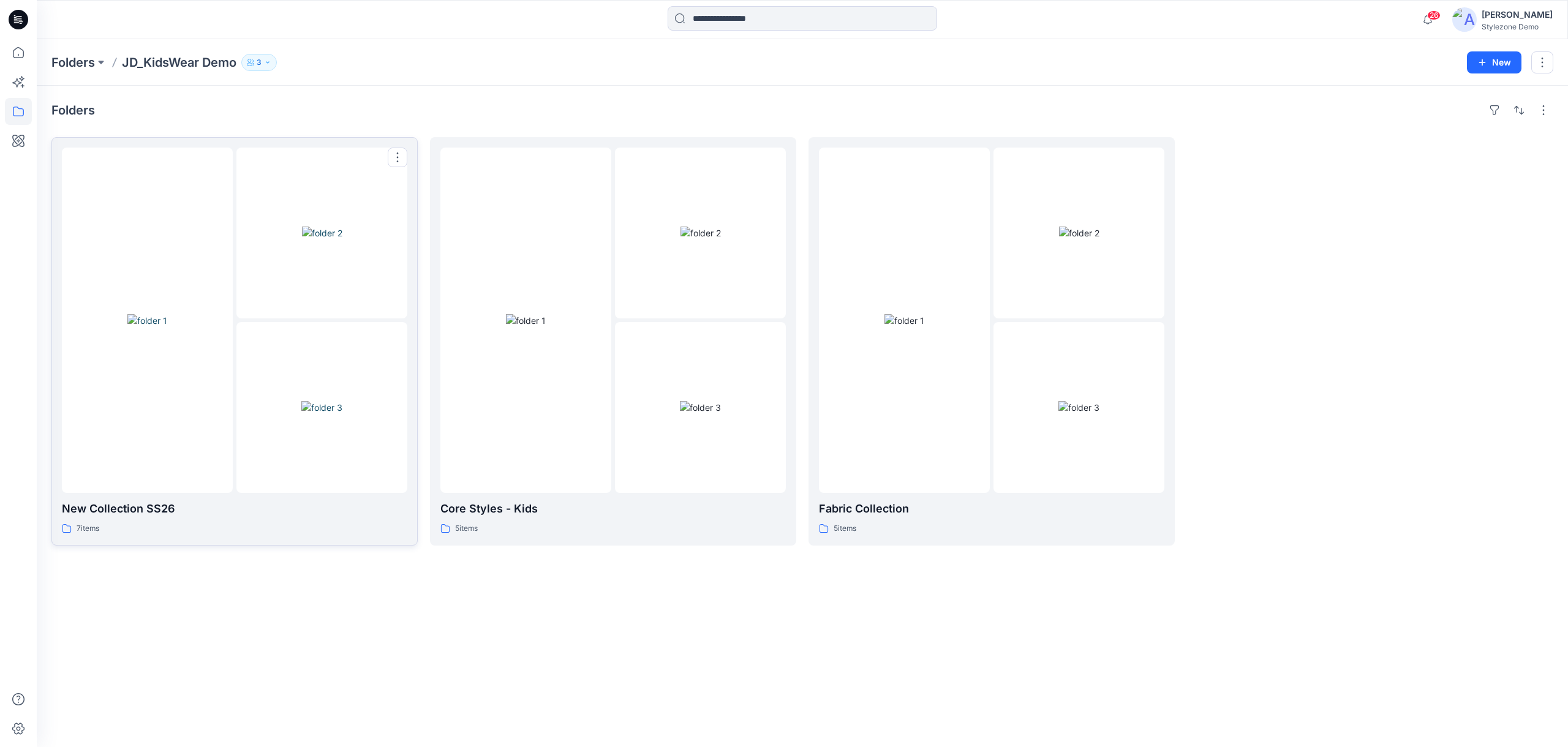
click at [163, 314] on img at bounding box center [147, 321] width 39 height 13
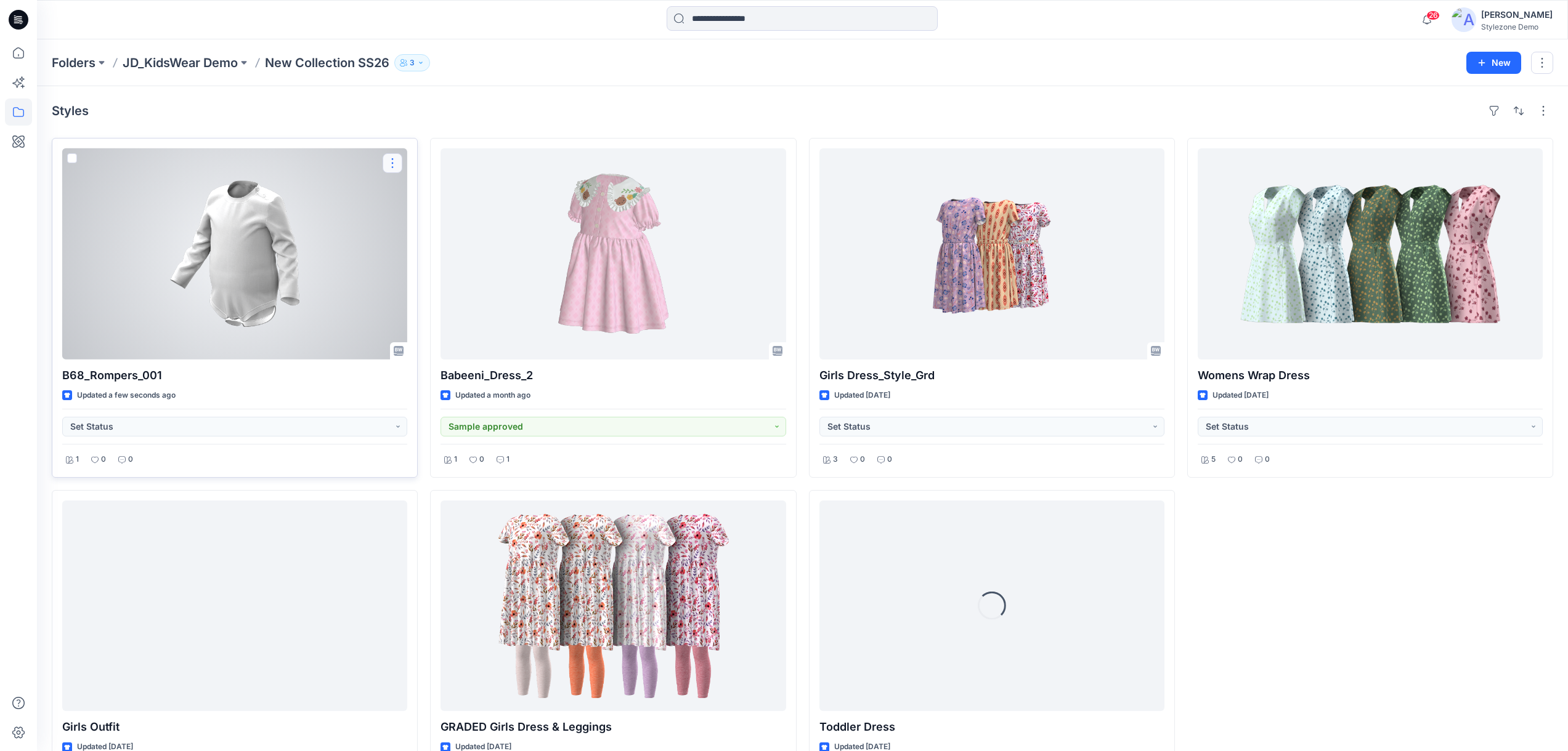
click at [395, 162] on button "button" at bounding box center [392, 162] width 19 height 19
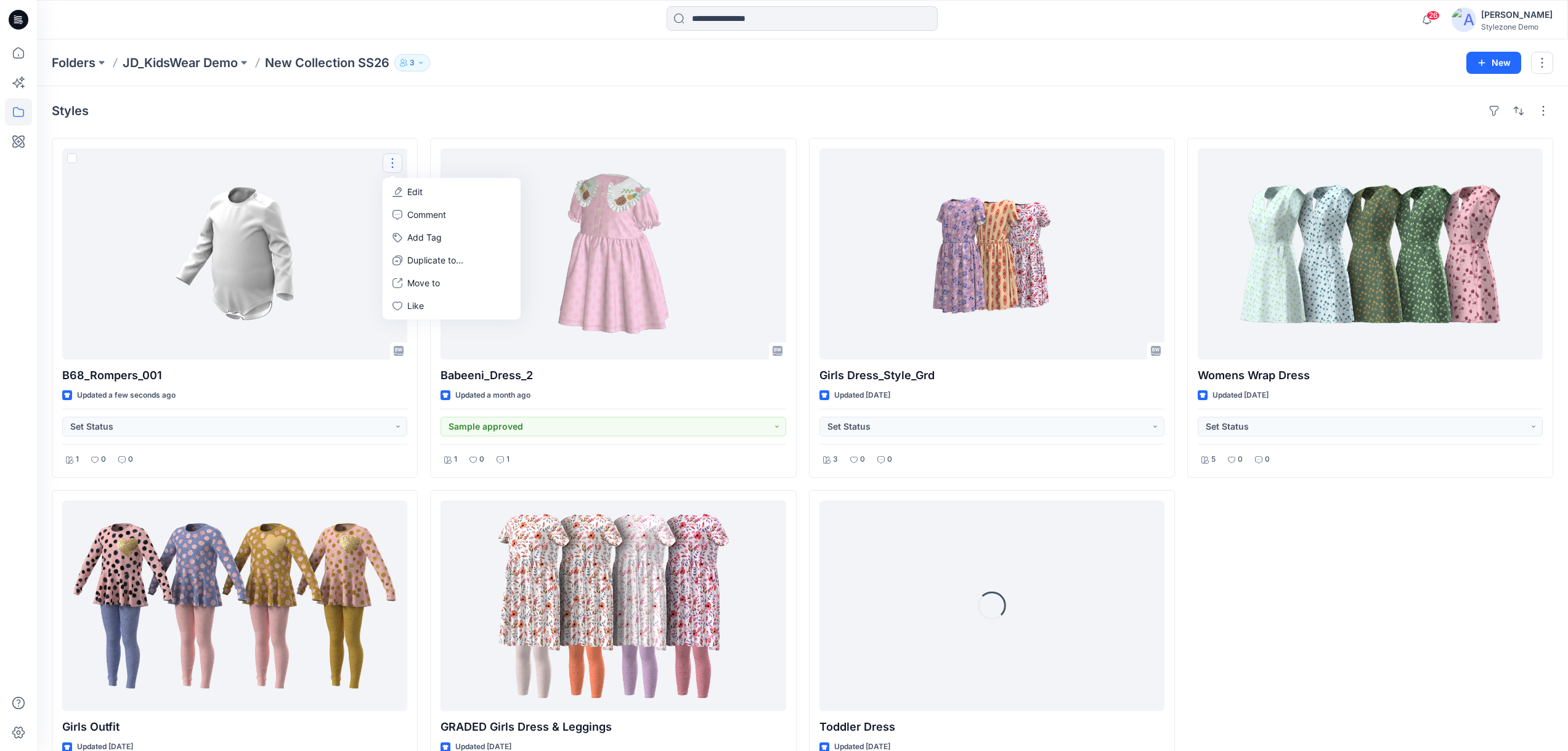
click at [423, 175] on div "B68_Rompers_001 Updated a few seconds ago Set Status 1 0 0 Edit Comment Add Tag…" at bounding box center [802, 484] width 1502 height 692
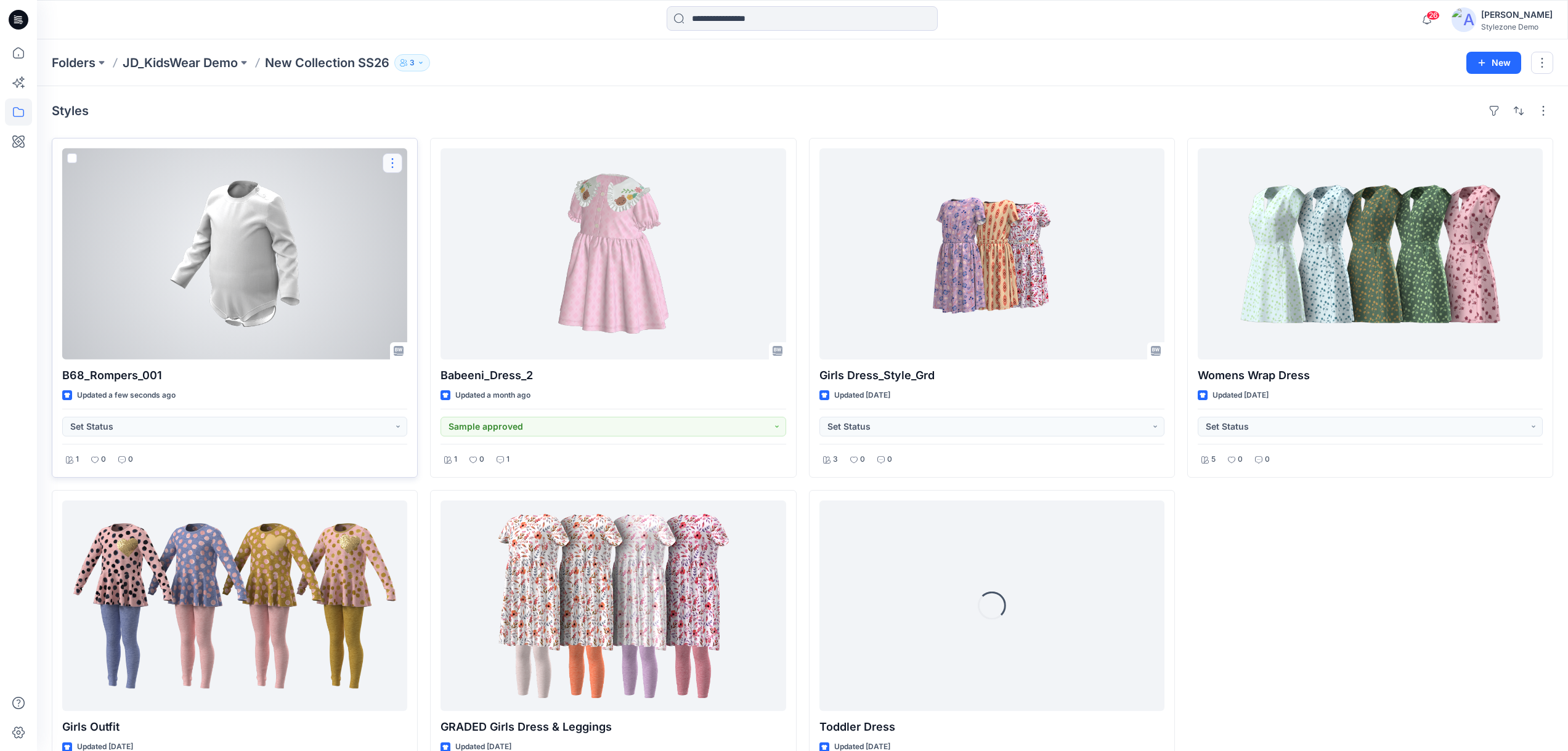
click at [397, 158] on button "button" at bounding box center [392, 162] width 19 height 19
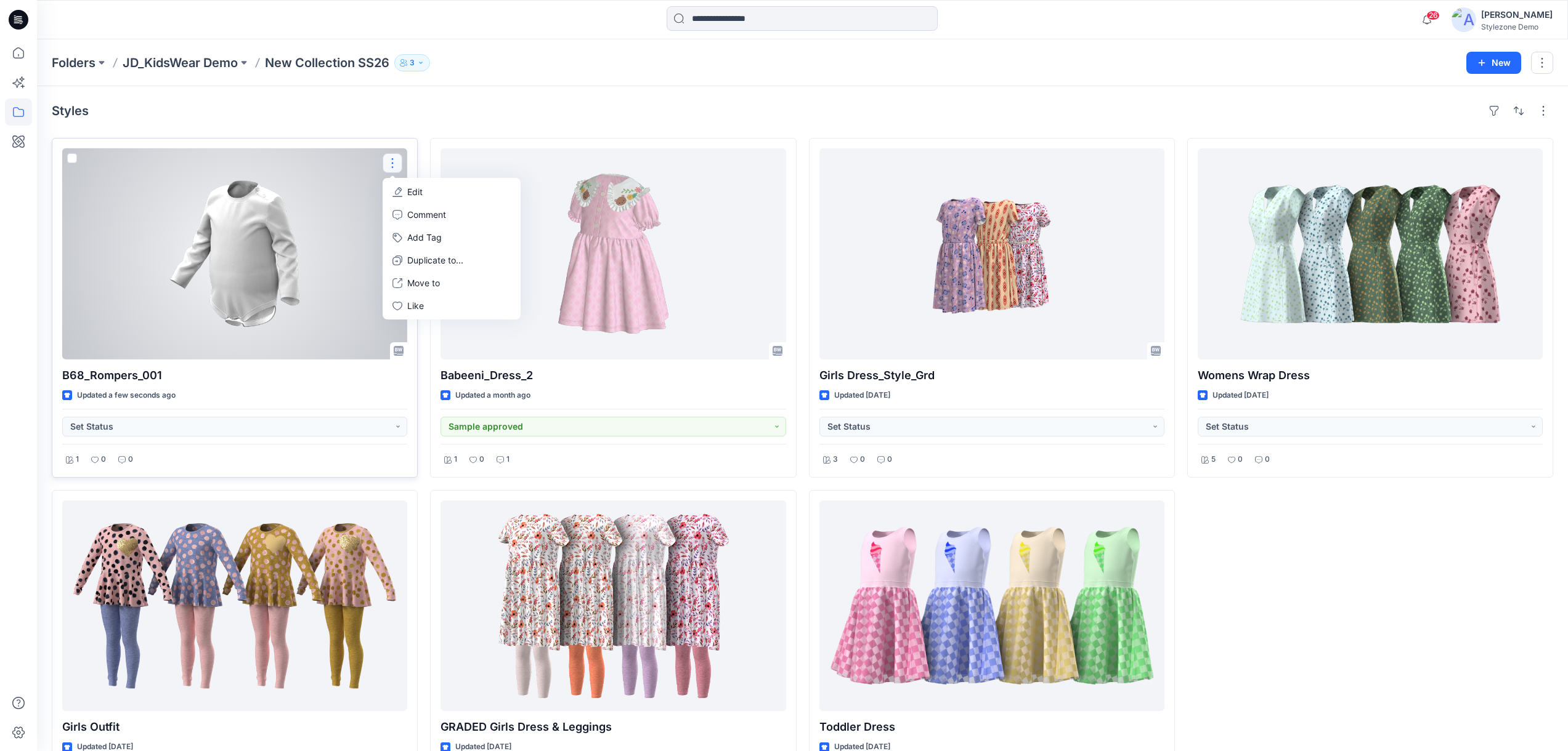
click at [421, 189] on p "Edit" at bounding box center [415, 192] width 16 height 13
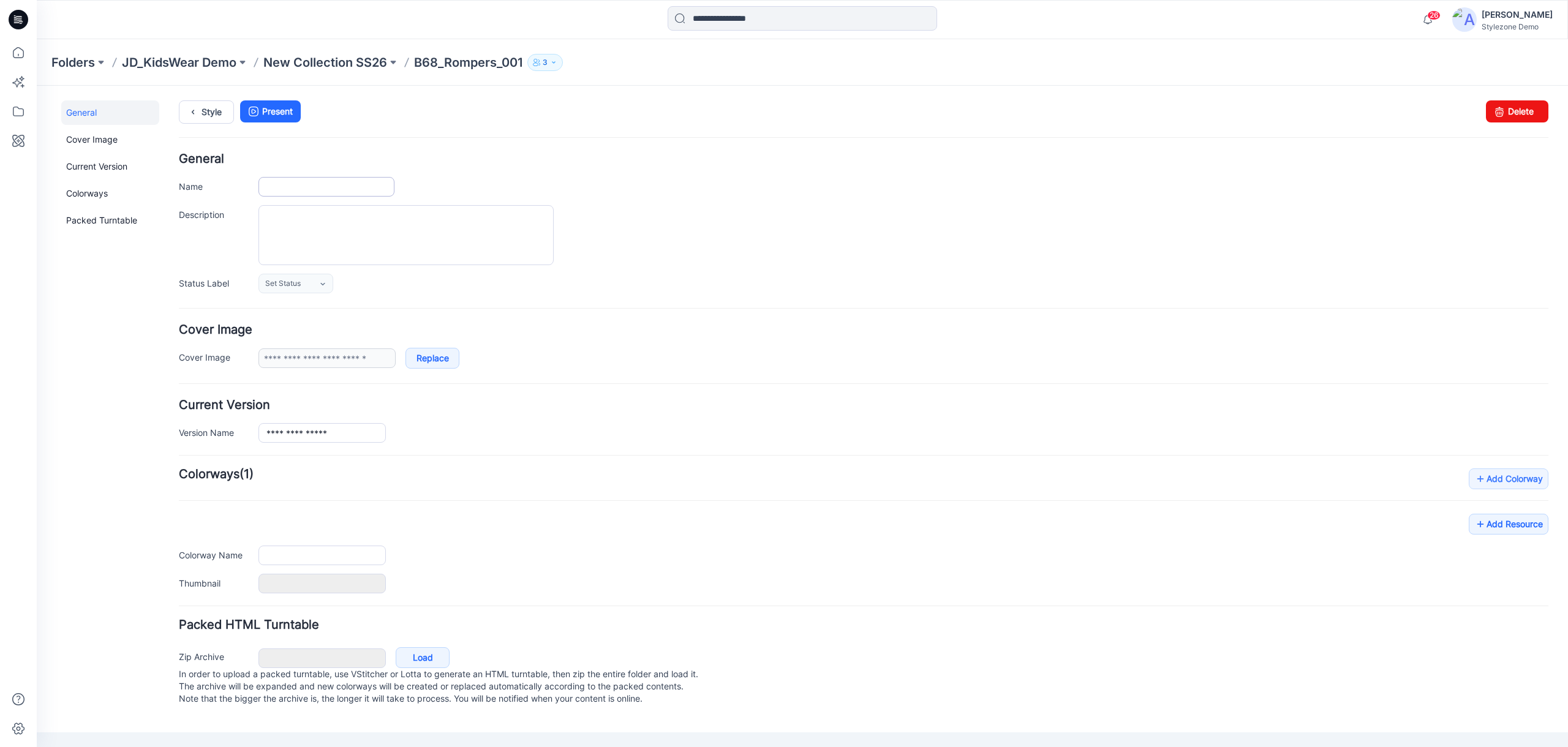
type input "**********"
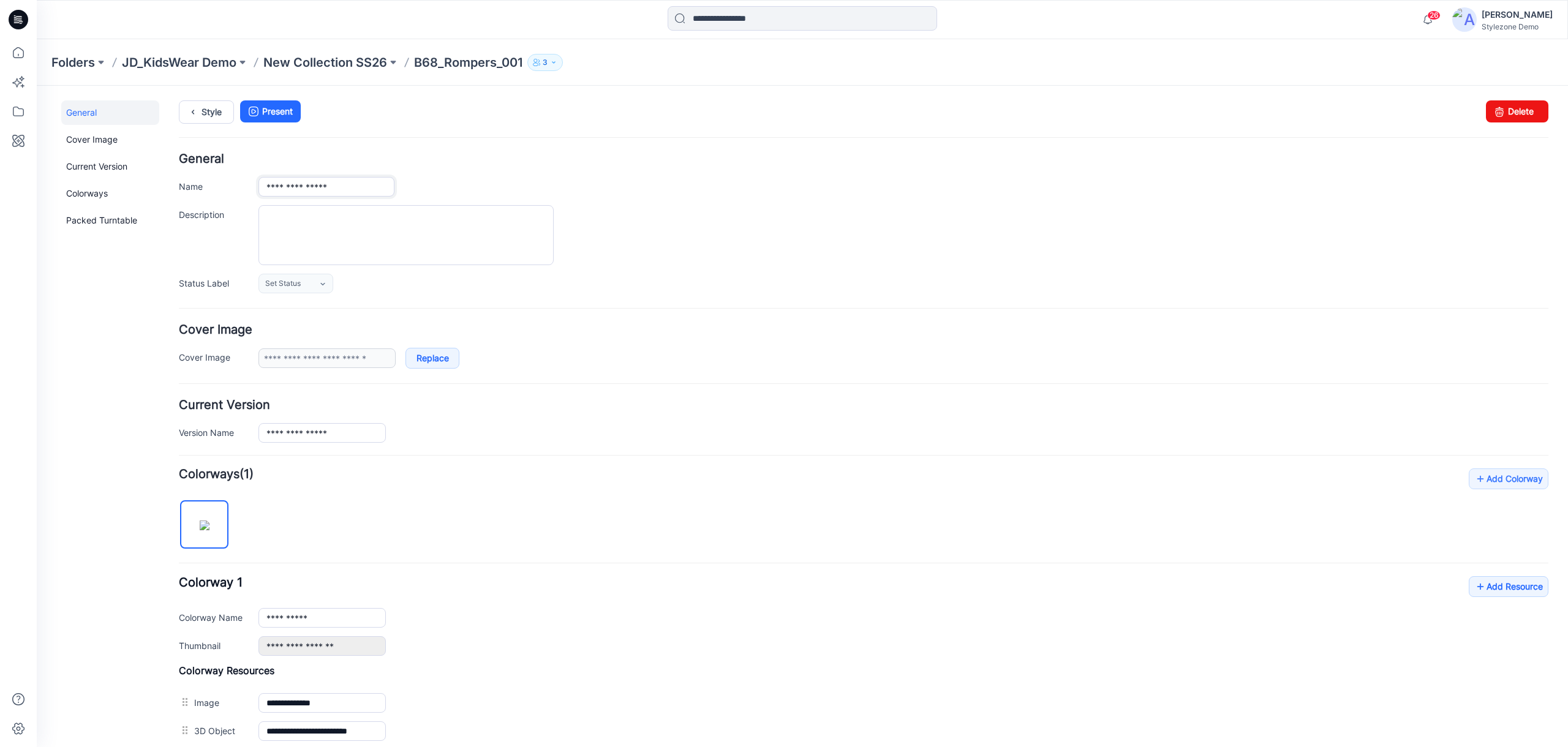
drag, startPoint x: 278, startPoint y: 181, endPoint x: 263, endPoint y: 182, distance: 15.0
click at [263, 182] on input "**********" at bounding box center [326, 186] width 136 height 19
click at [352, 189] on input "**********" at bounding box center [326, 186] width 136 height 19
type input "**********"
click at [1146, 213] on div at bounding box center [903, 235] width 1289 height 60
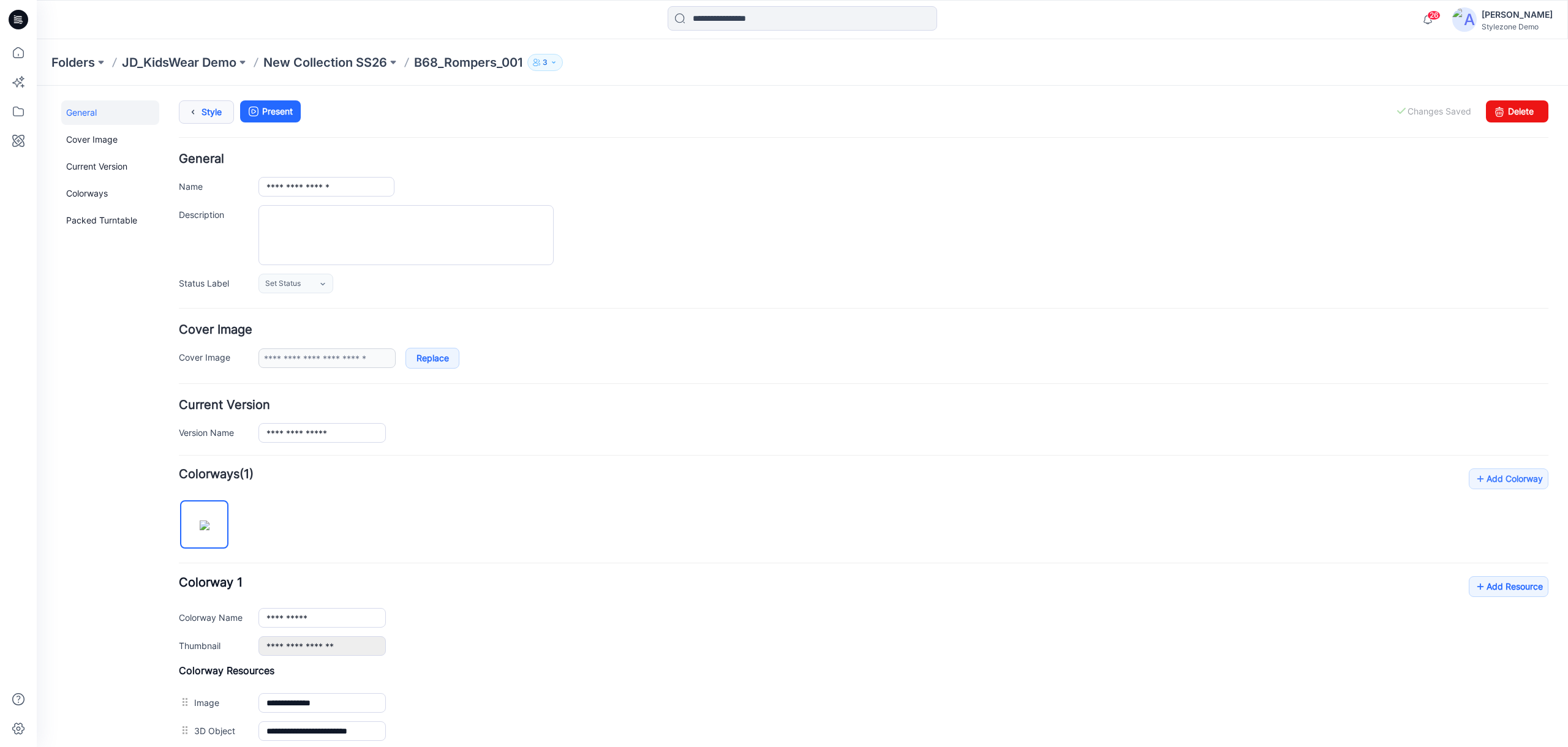
click at [225, 110] on link "Style" at bounding box center [206, 112] width 55 height 23
